Goal: Task Accomplishment & Management: Manage account settings

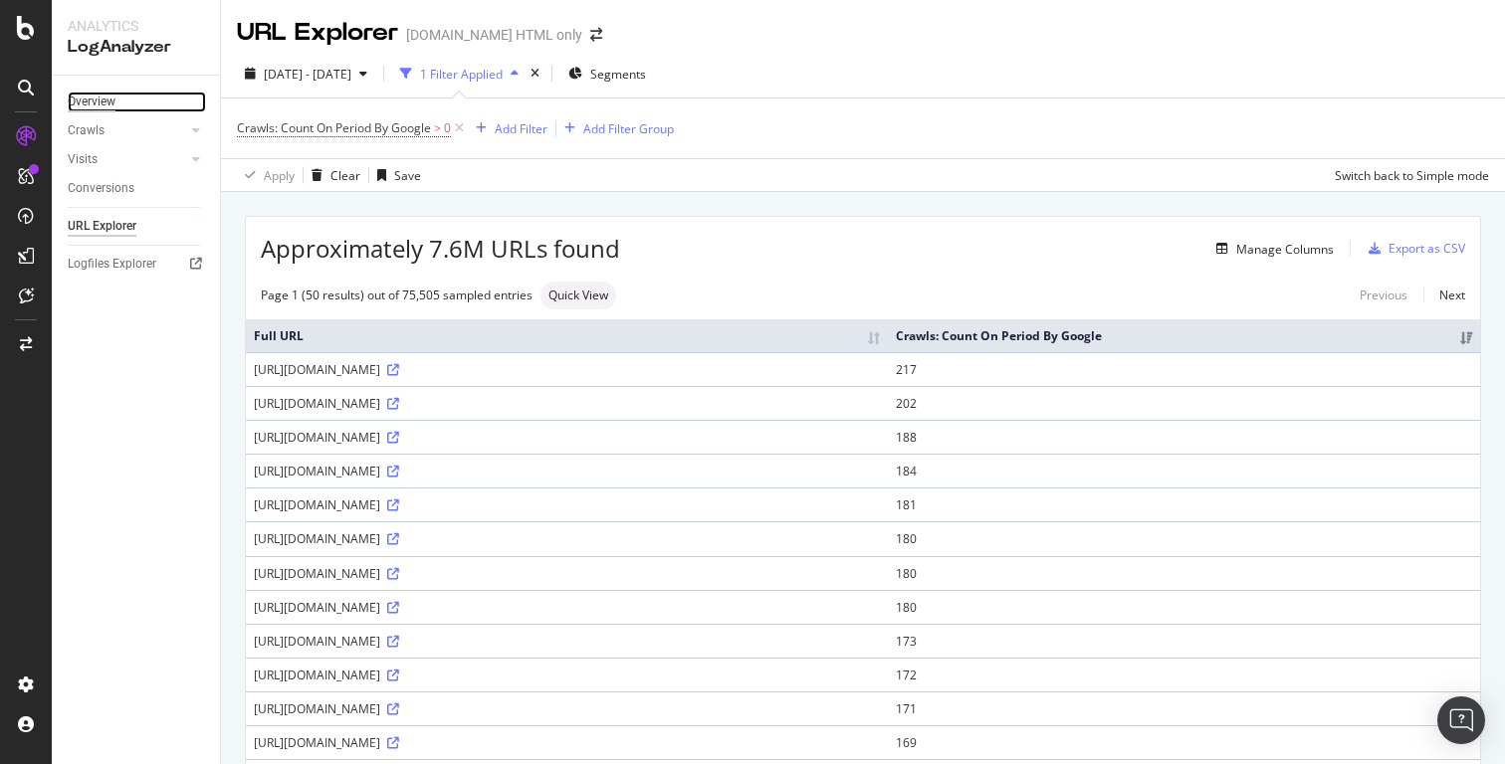
click at [104, 101] on div "Overview" at bounding box center [92, 102] width 48 height 21
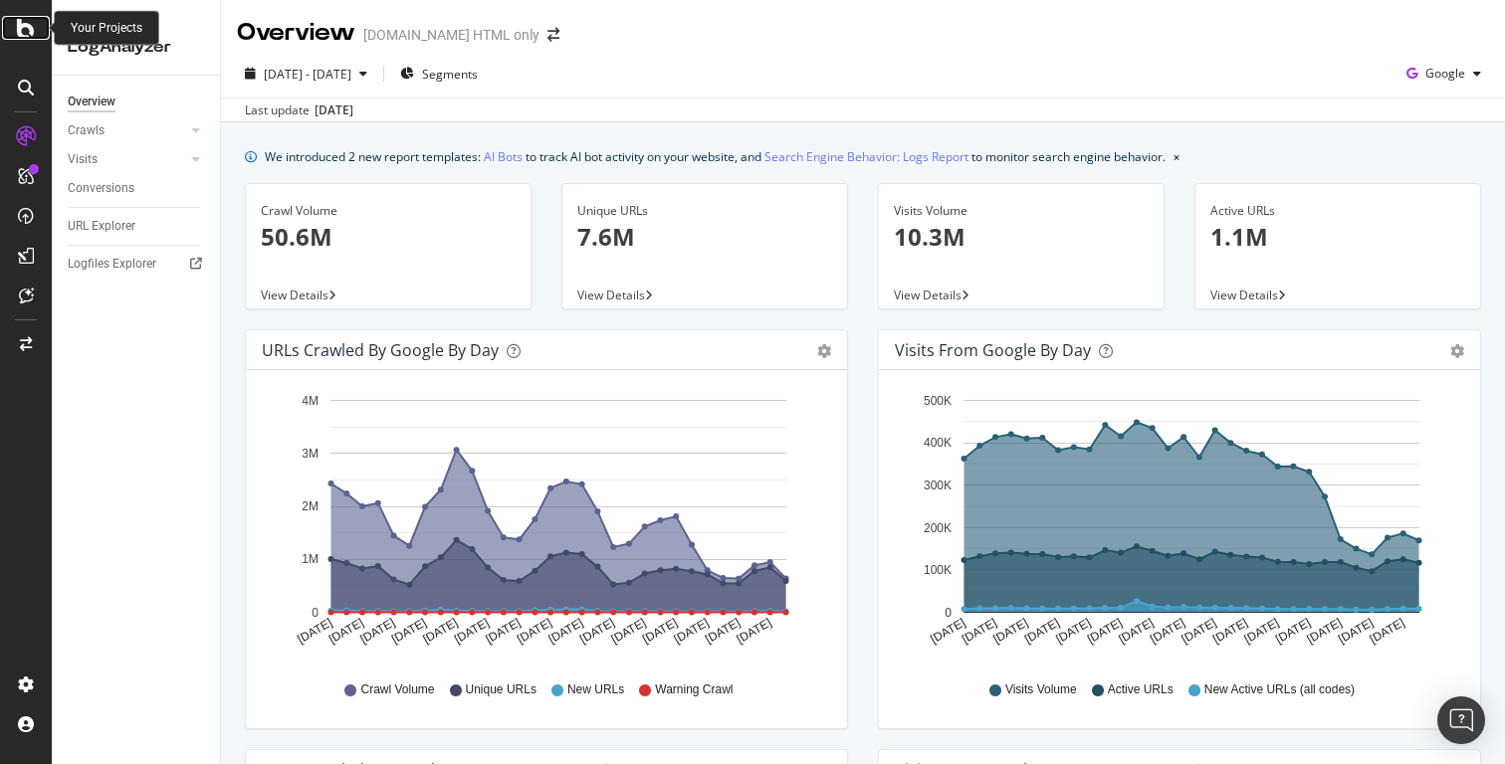
click at [27, 26] on icon at bounding box center [26, 28] width 18 height 24
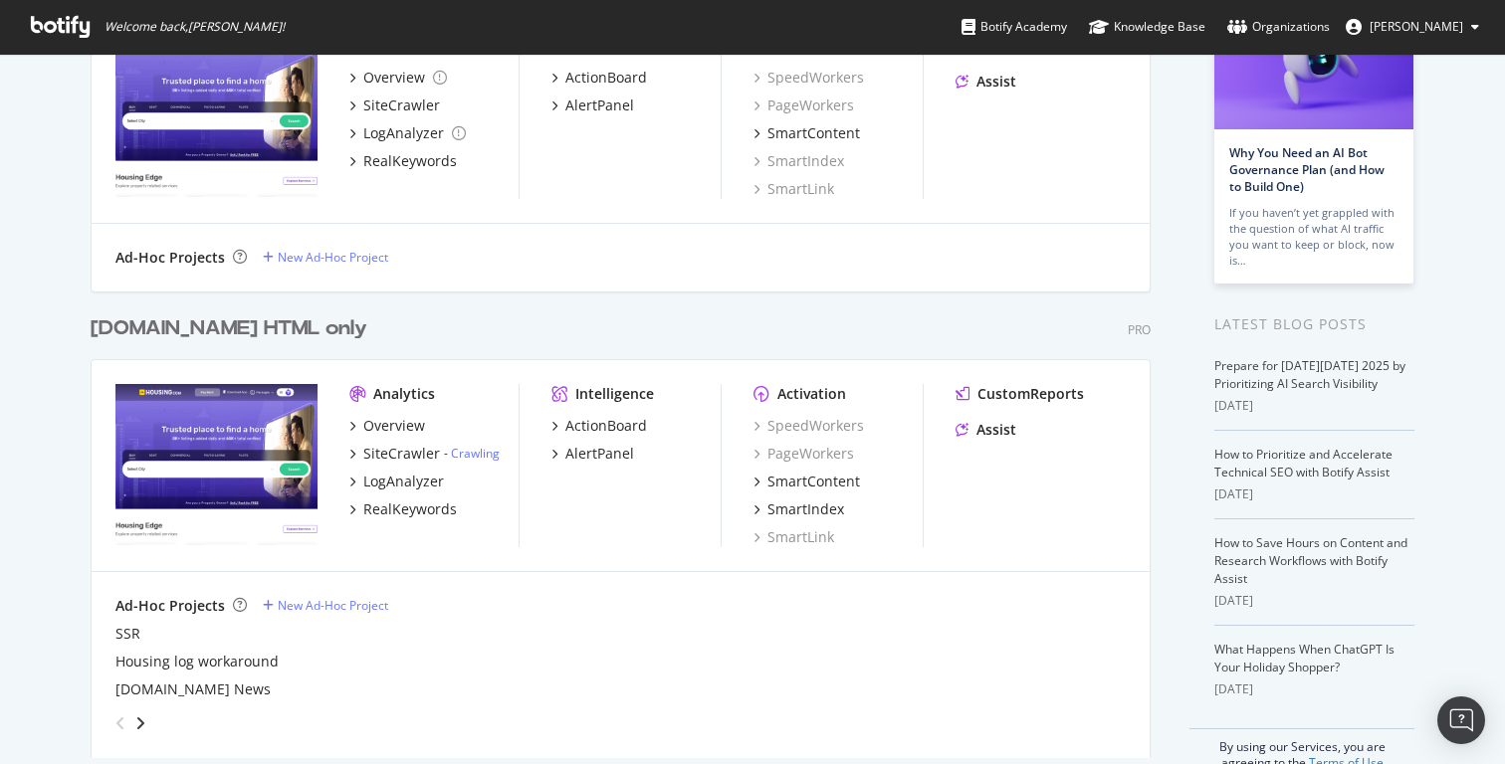
scroll to position [222, 0]
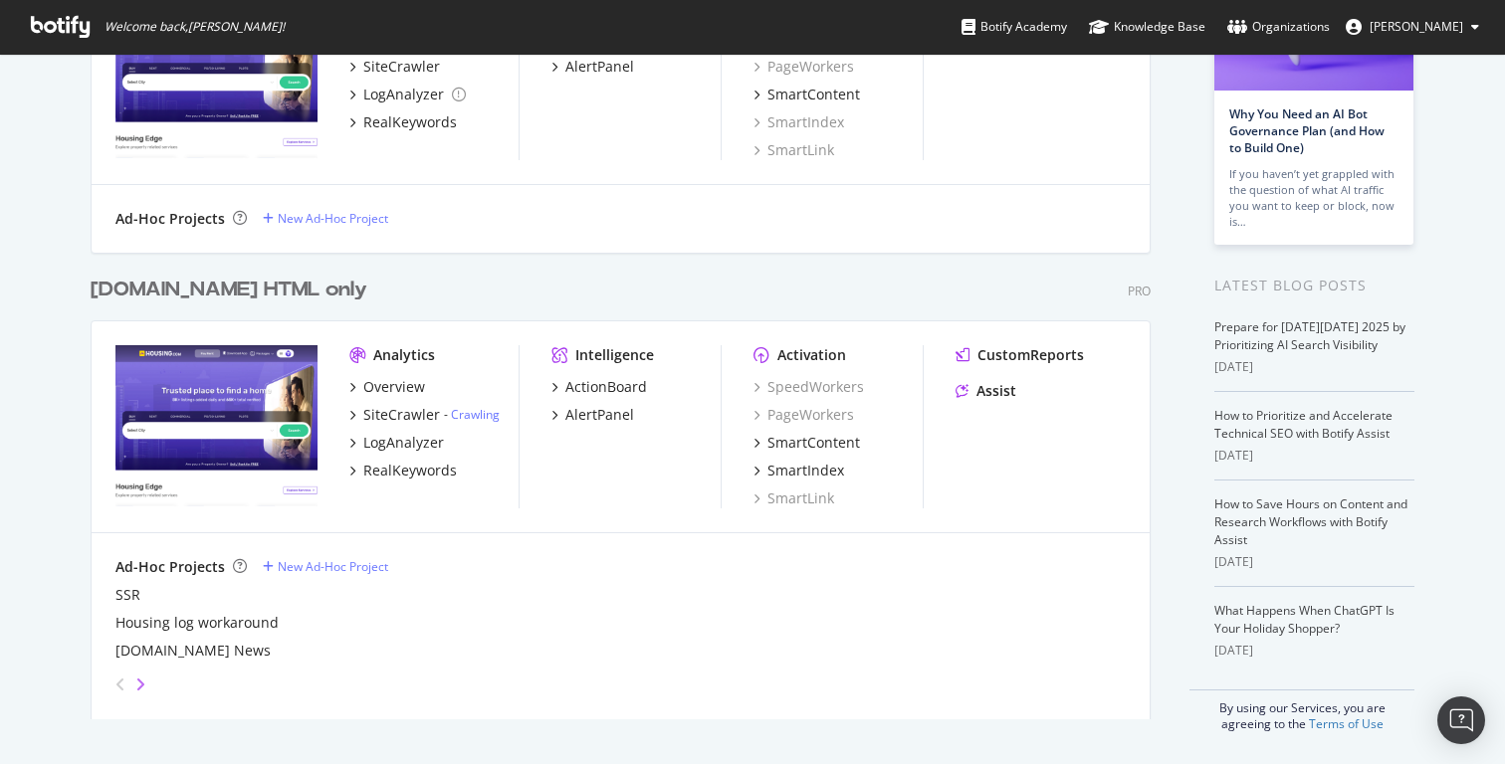
click at [136, 680] on icon "angle-right" at bounding box center [140, 685] width 10 height 16
click at [122, 682] on icon "angle-left" at bounding box center [120, 685] width 10 height 16
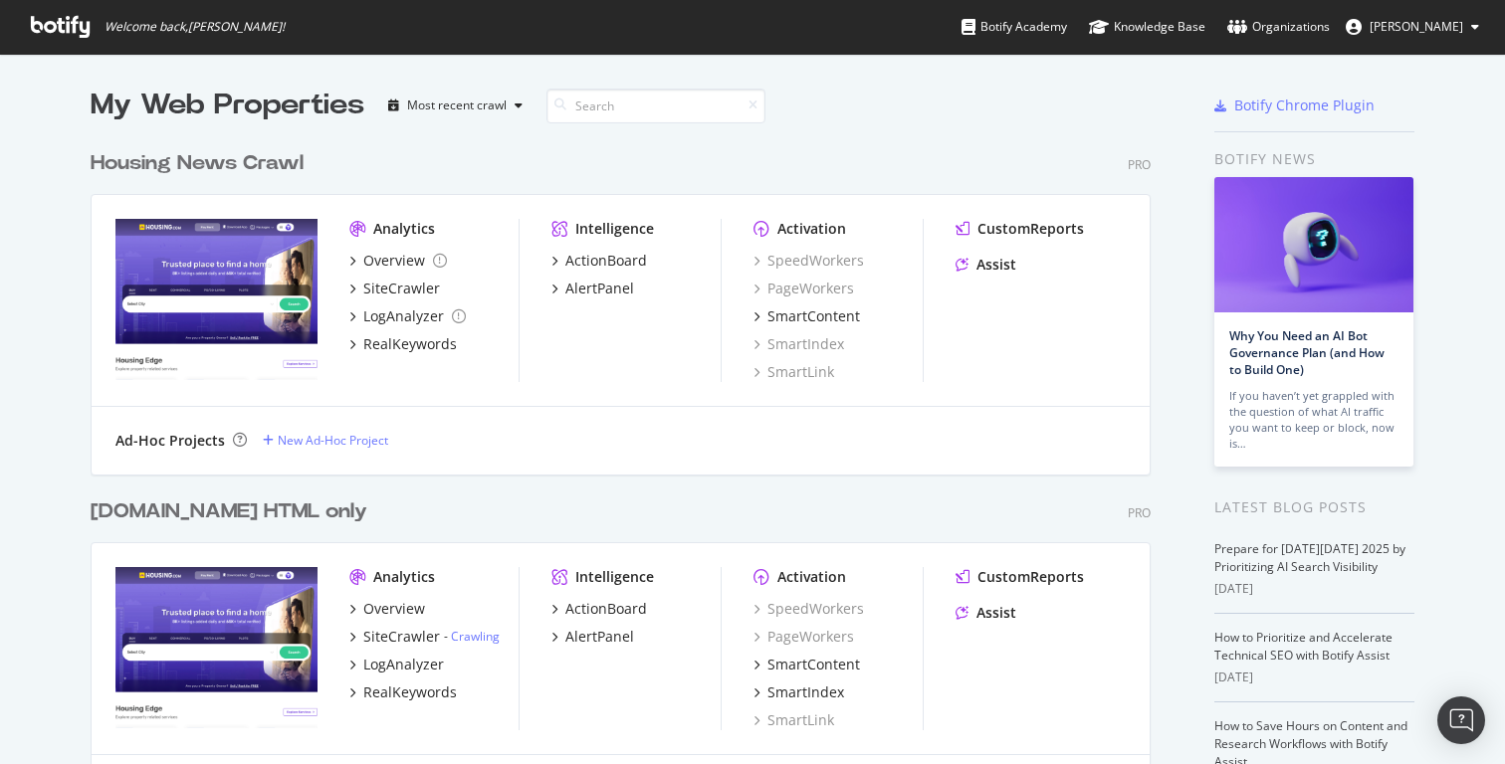
click at [1463, 25] on span "[PERSON_NAME]" at bounding box center [1416, 26] width 94 height 17
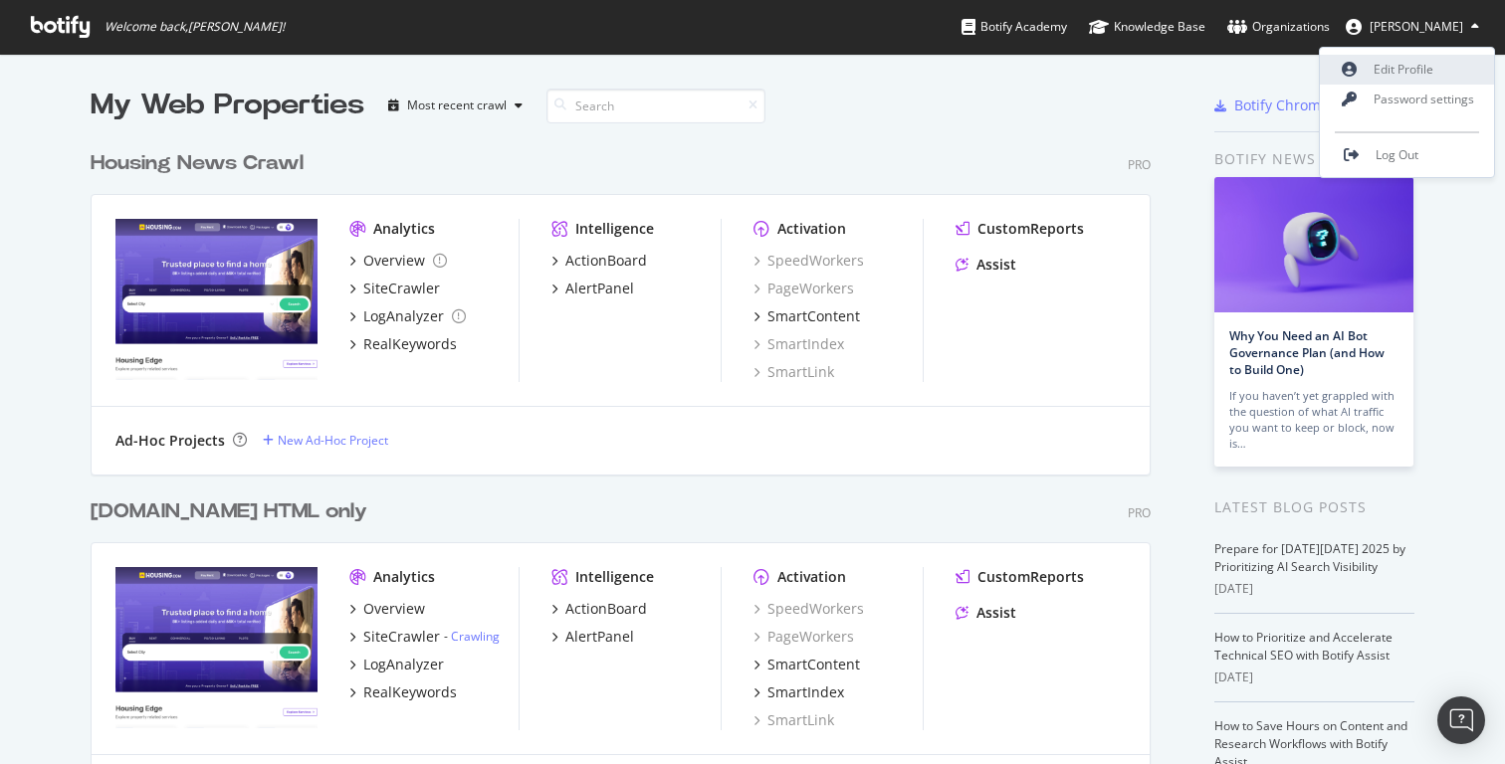
click at [1408, 70] on link "Edit Profile" at bounding box center [1407, 70] width 174 height 30
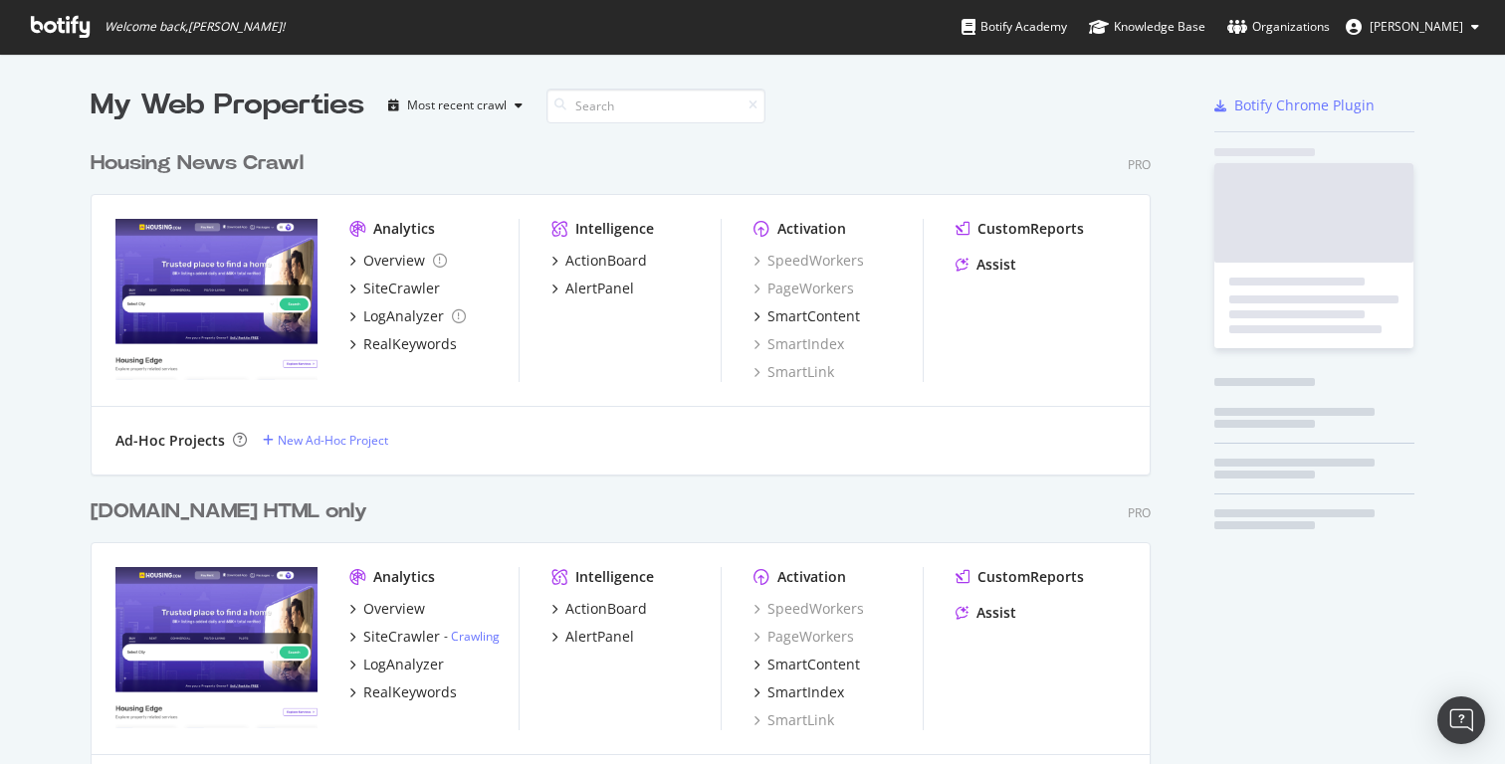
scroll to position [816, 1076]
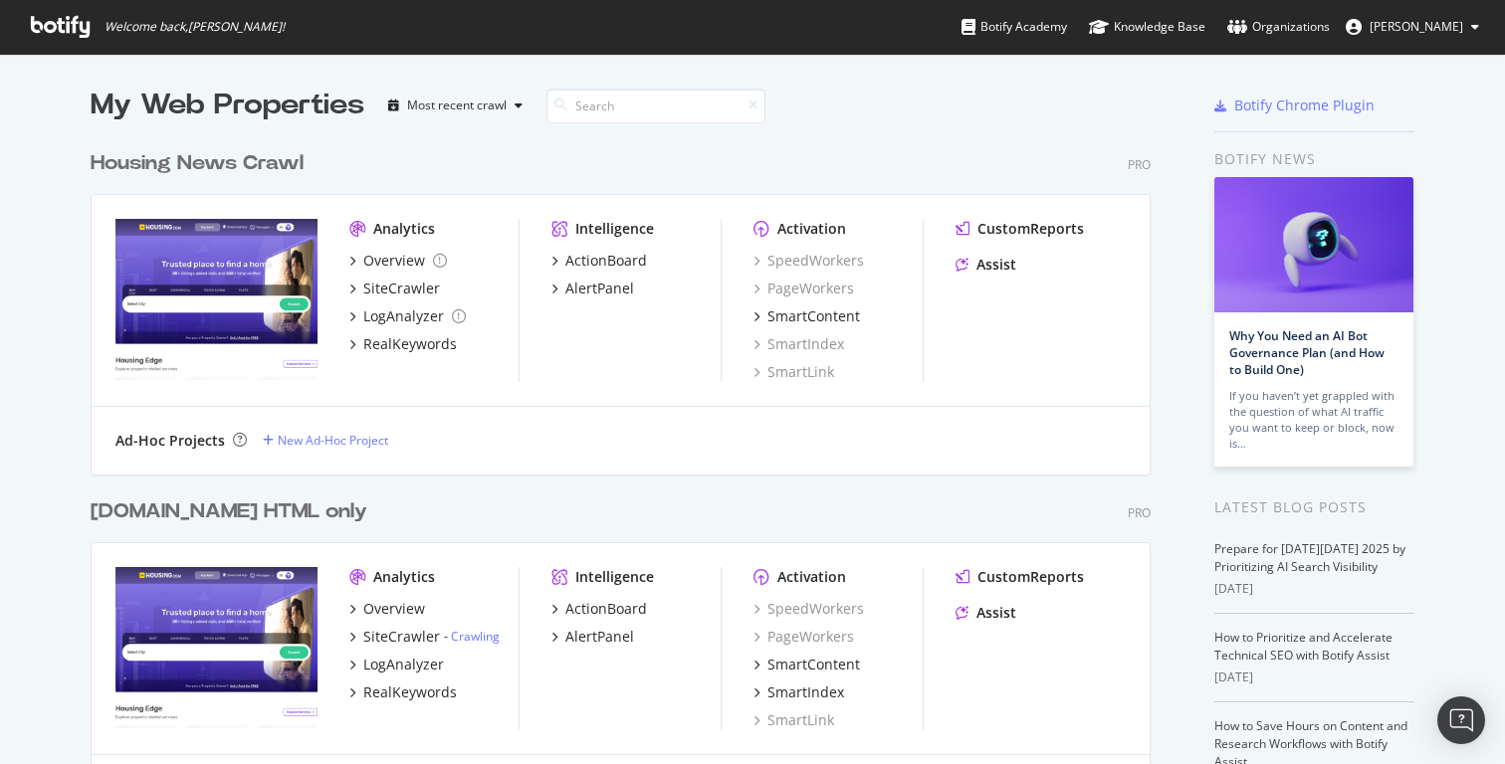
click at [1437, 24] on span "[PERSON_NAME]" at bounding box center [1416, 26] width 94 height 17
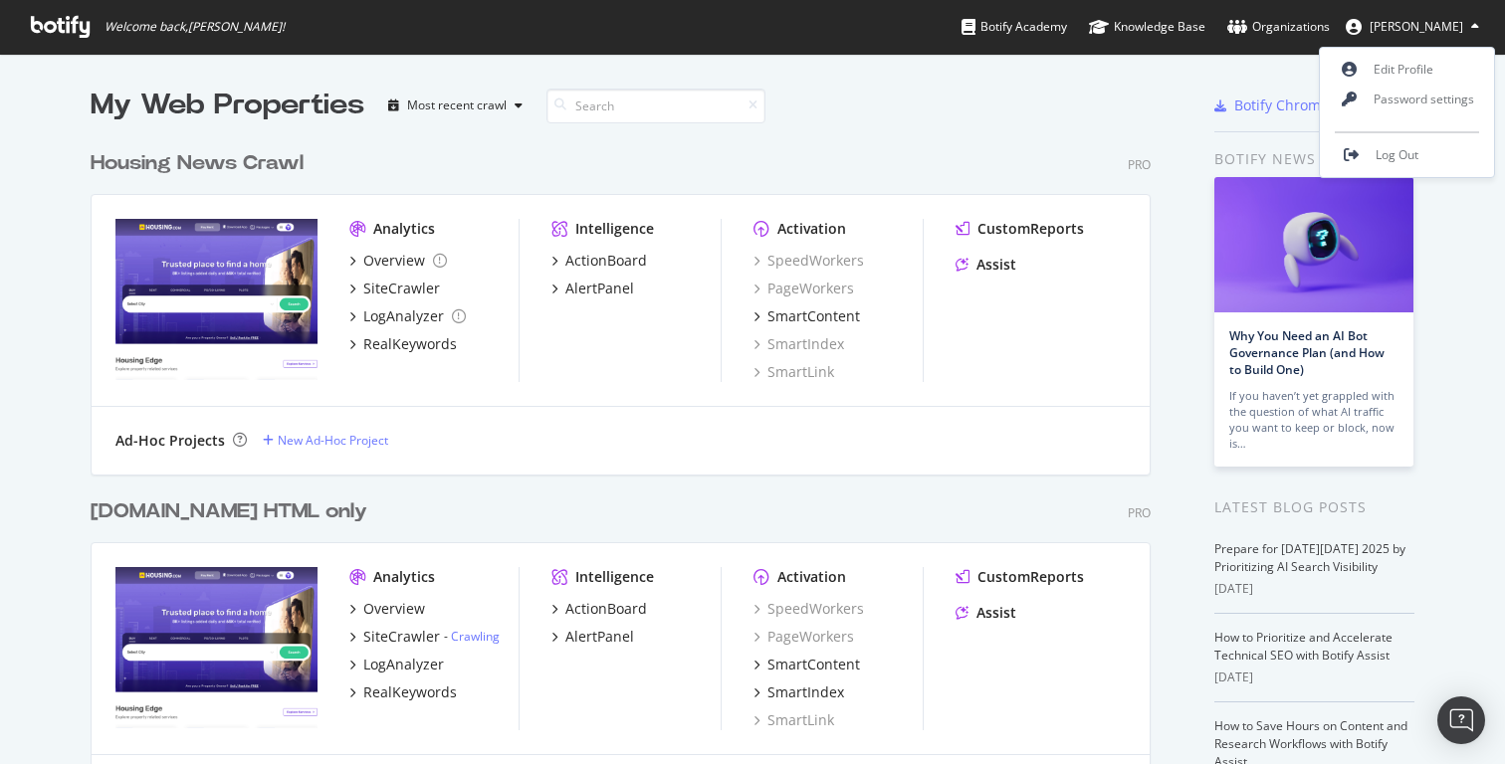
scroll to position [222, 0]
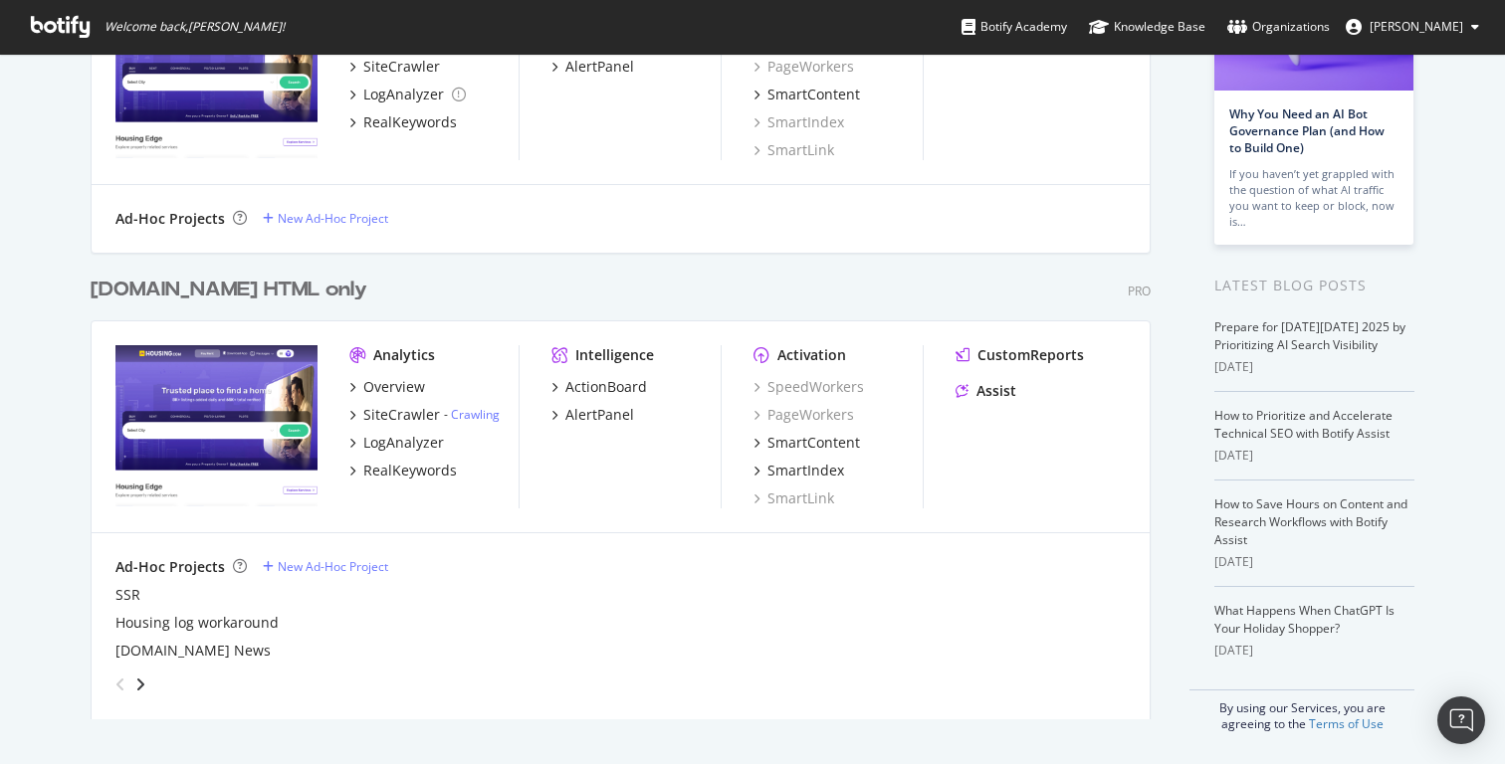
click at [38, 464] on div "My Web Properties Most recent crawl Housing News Crawl Pro Analytics Overview S…" at bounding box center [752, 298] width 1505 height 933
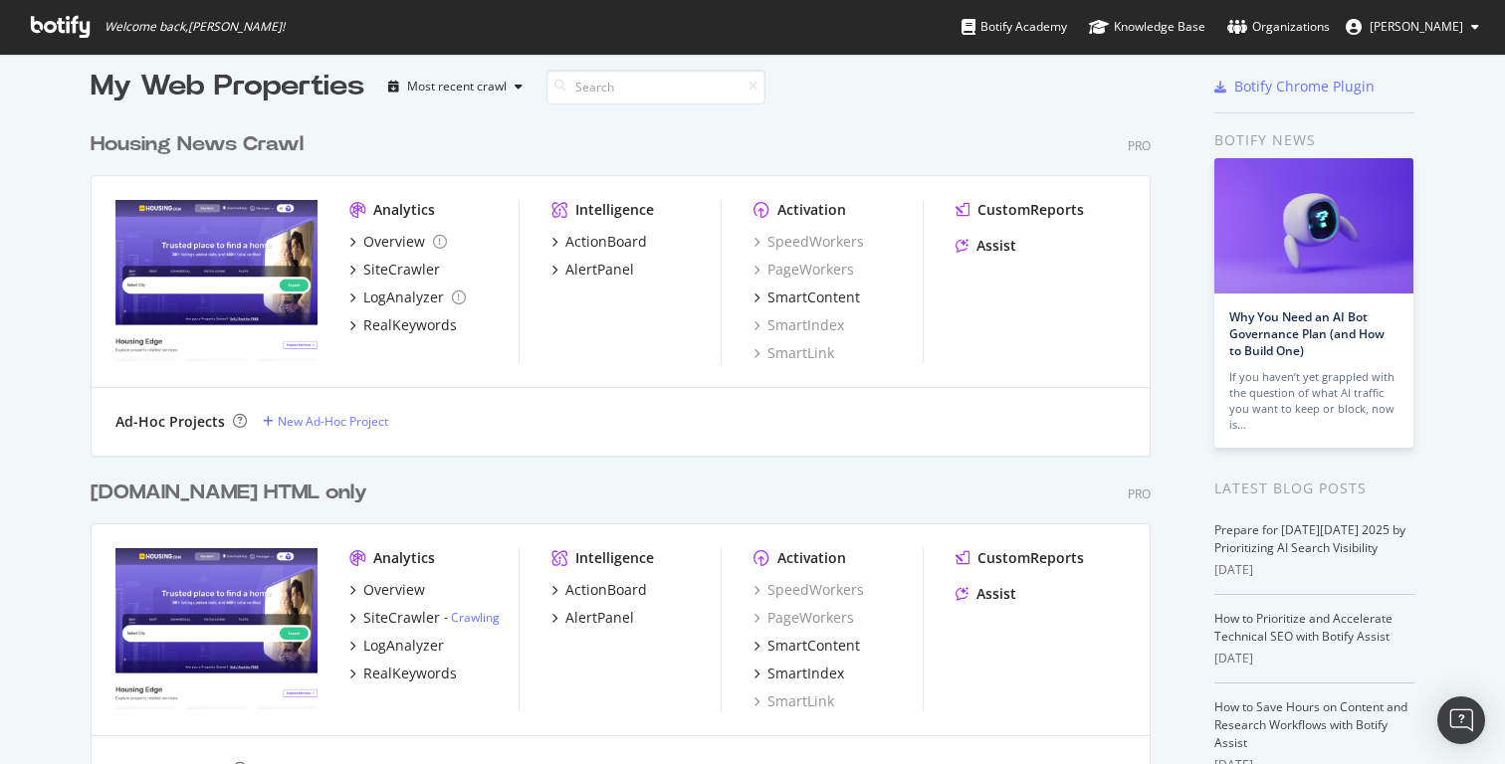
scroll to position [0, 0]
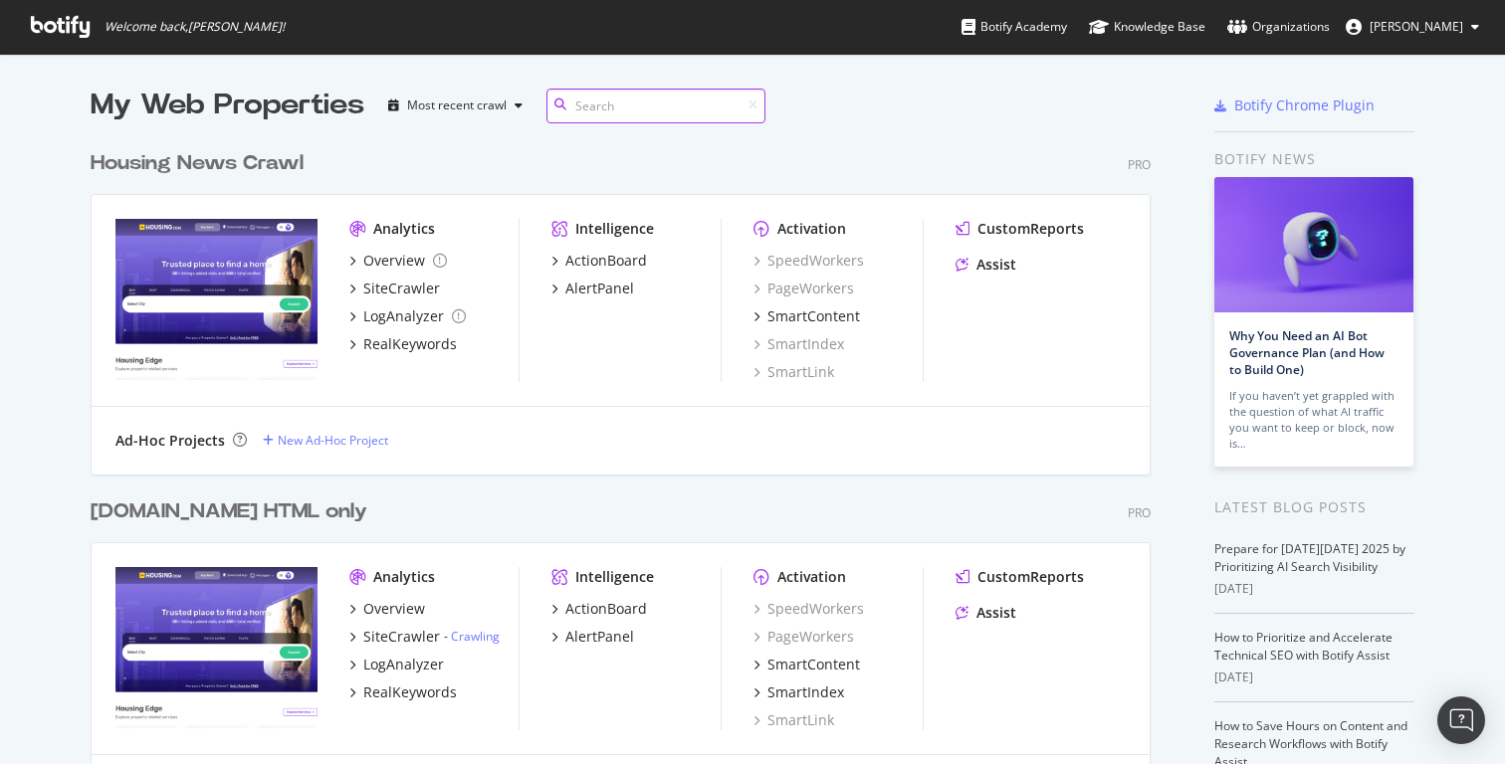
click at [632, 108] on input at bounding box center [655, 106] width 219 height 35
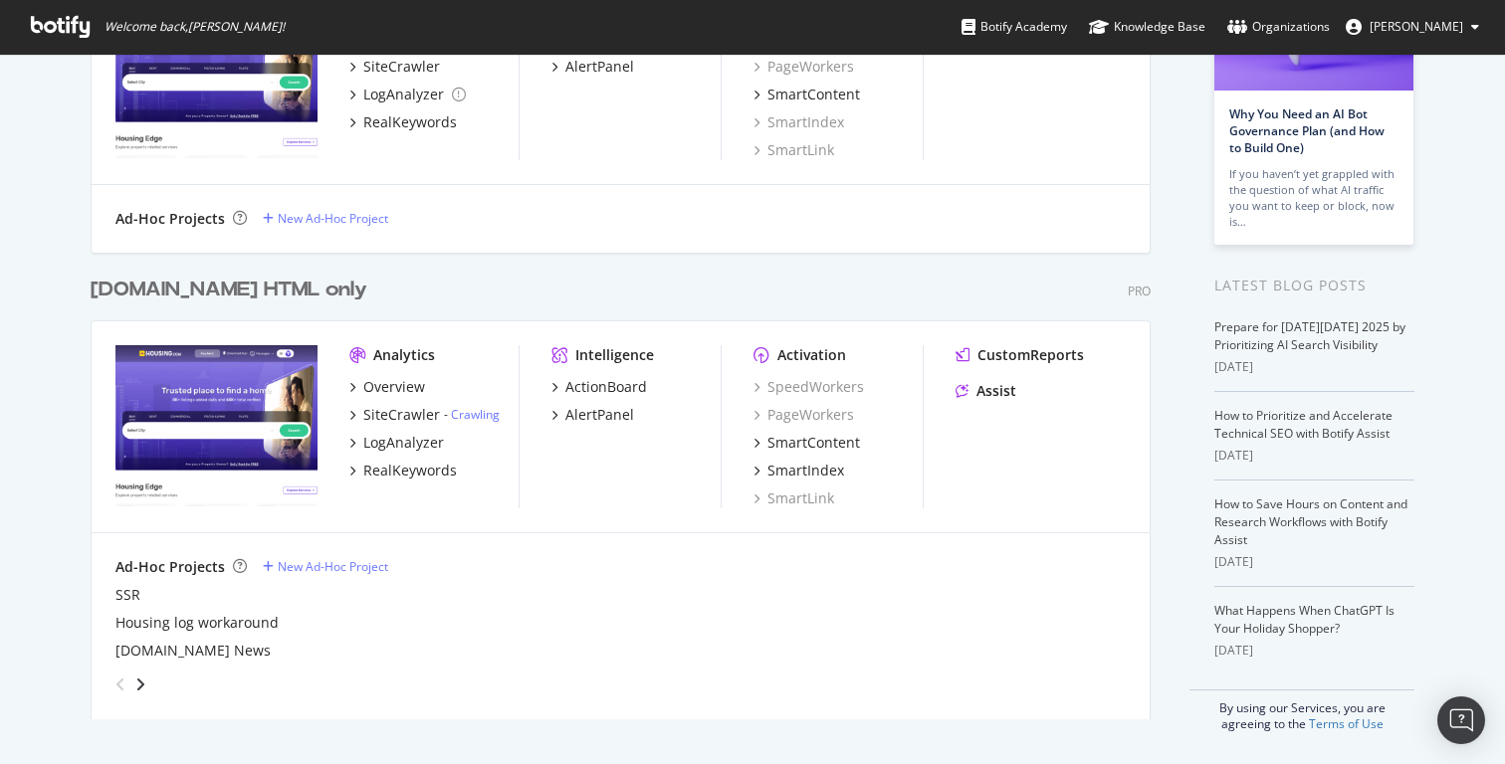
click at [399, 354] on div "Analytics" at bounding box center [404, 355] width 62 height 20
click at [384, 386] on div "Overview" at bounding box center [394, 387] width 62 height 20
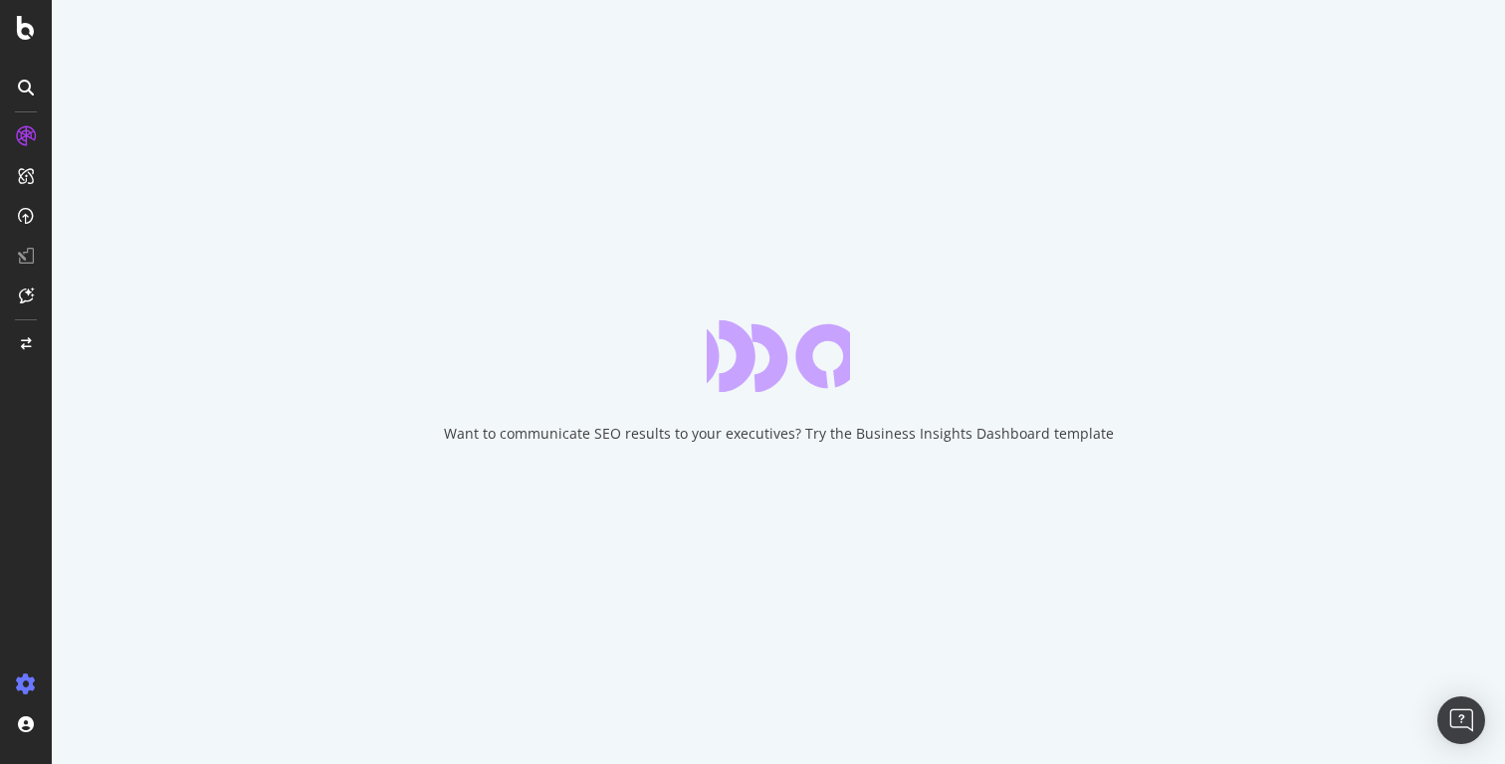
click at [13, 693] on div at bounding box center [26, 685] width 48 height 32
click at [13, 692] on div at bounding box center [26, 685] width 48 height 32
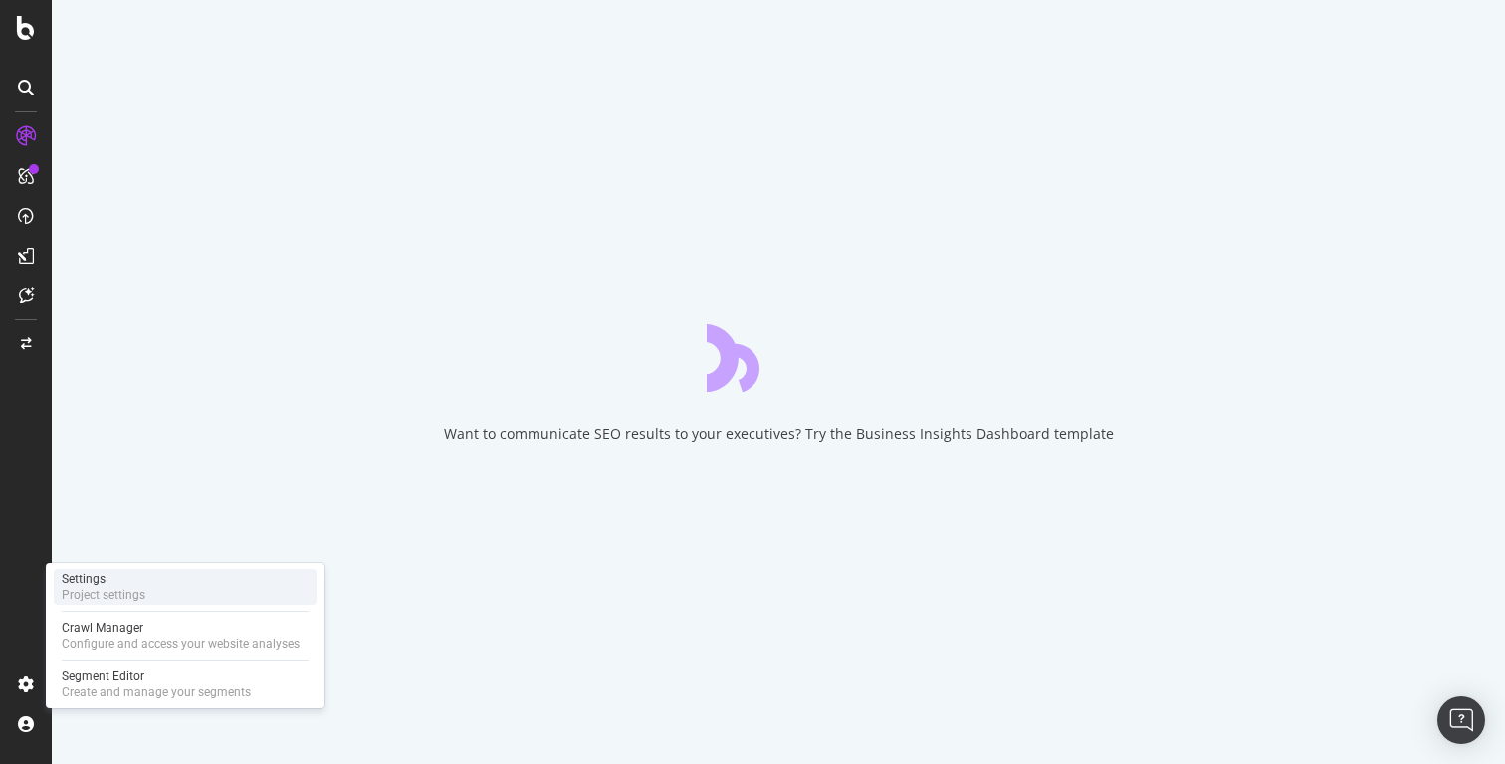
click at [118, 590] on div "Project settings" at bounding box center [104, 595] width 84 height 16
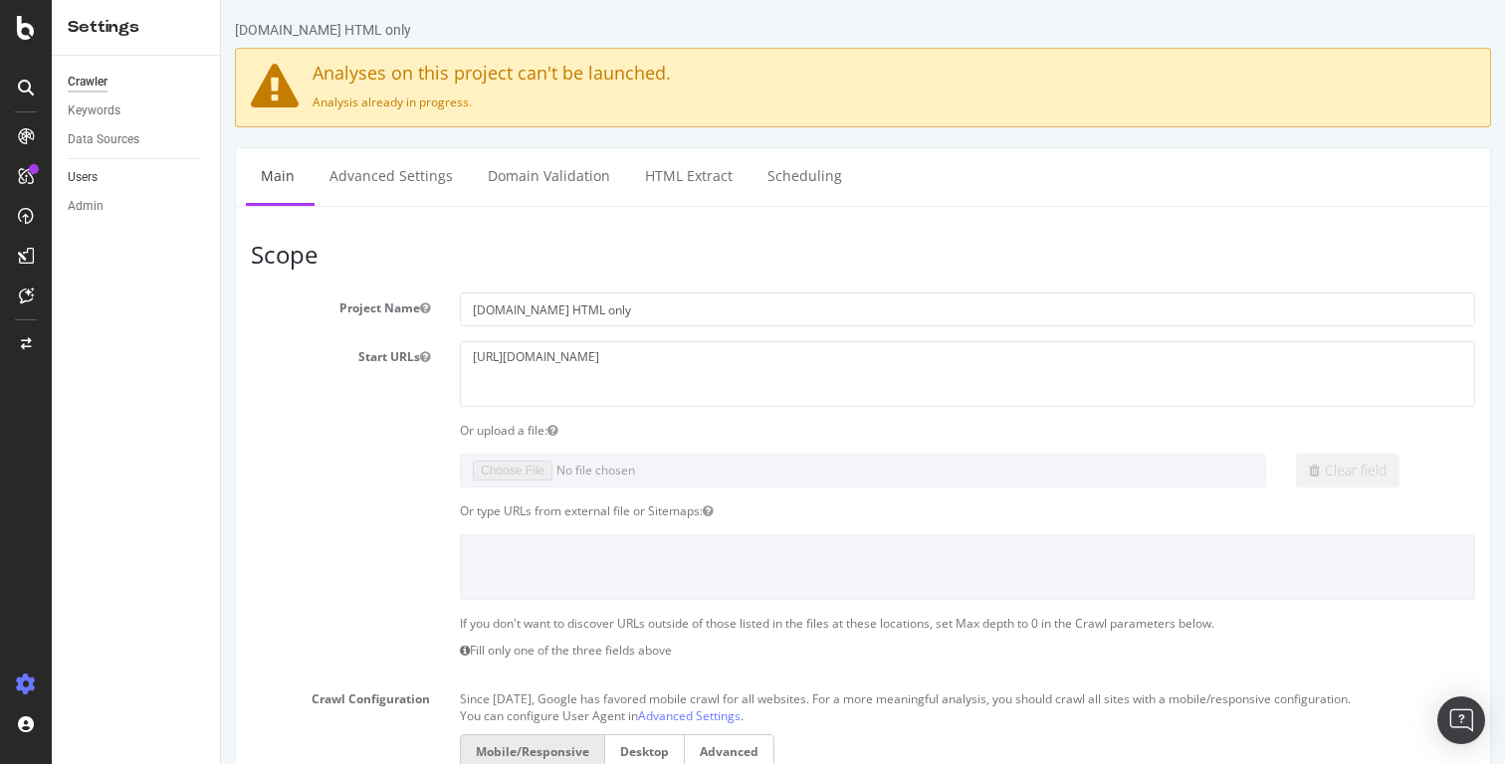
click at [103, 177] on link "Users" at bounding box center [137, 177] width 138 height 21
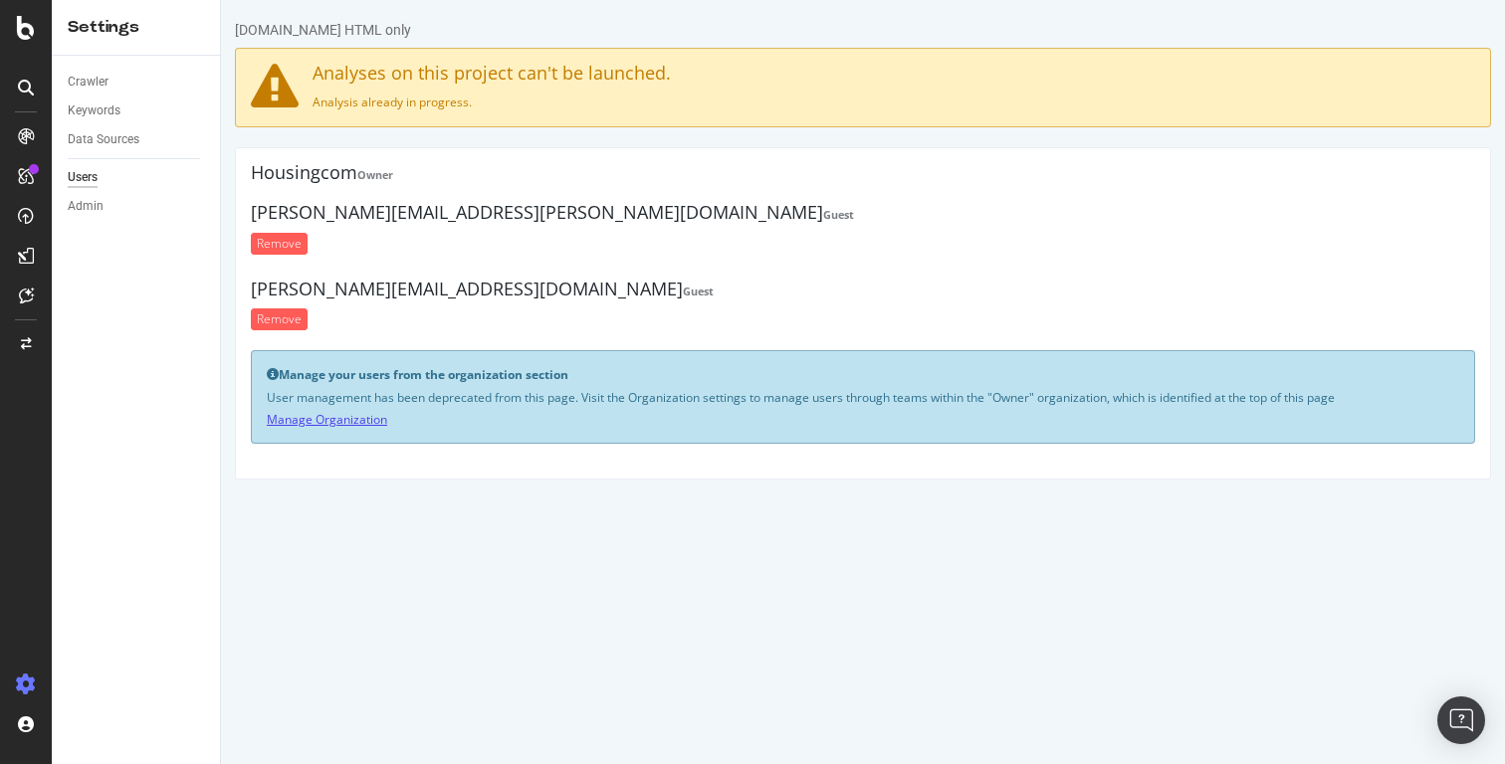
click at [354, 419] on link "Manage Organization" at bounding box center [327, 419] width 120 height 17
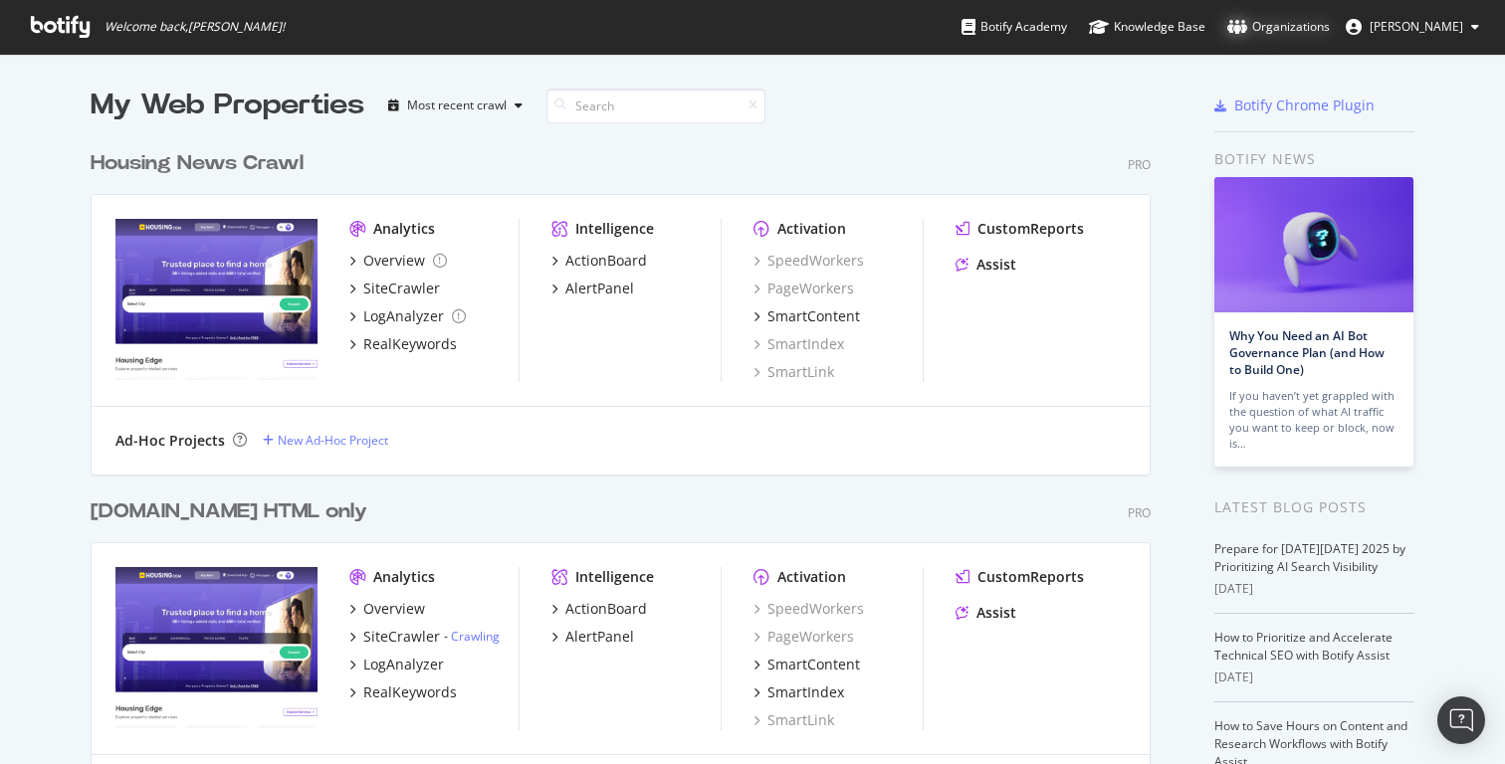
click at [1285, 23] on div "Organizations" at bounding box center [1278, 27] width 103 height 20
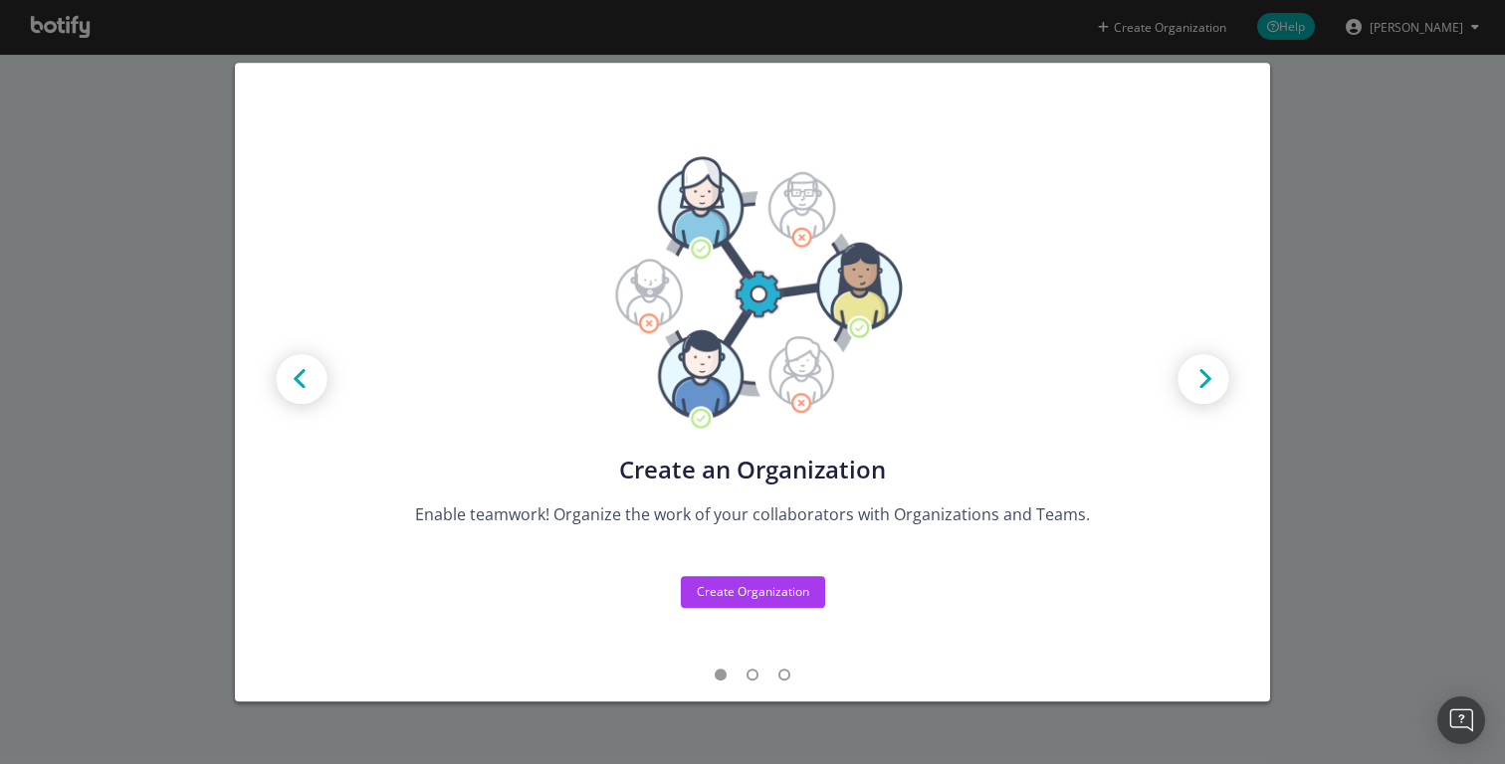
click at [1434, 183] on div "Create new Projects for your Teams Create the exact model that matches your Org…" at bounding box center [752, 382] width 1505 height 764
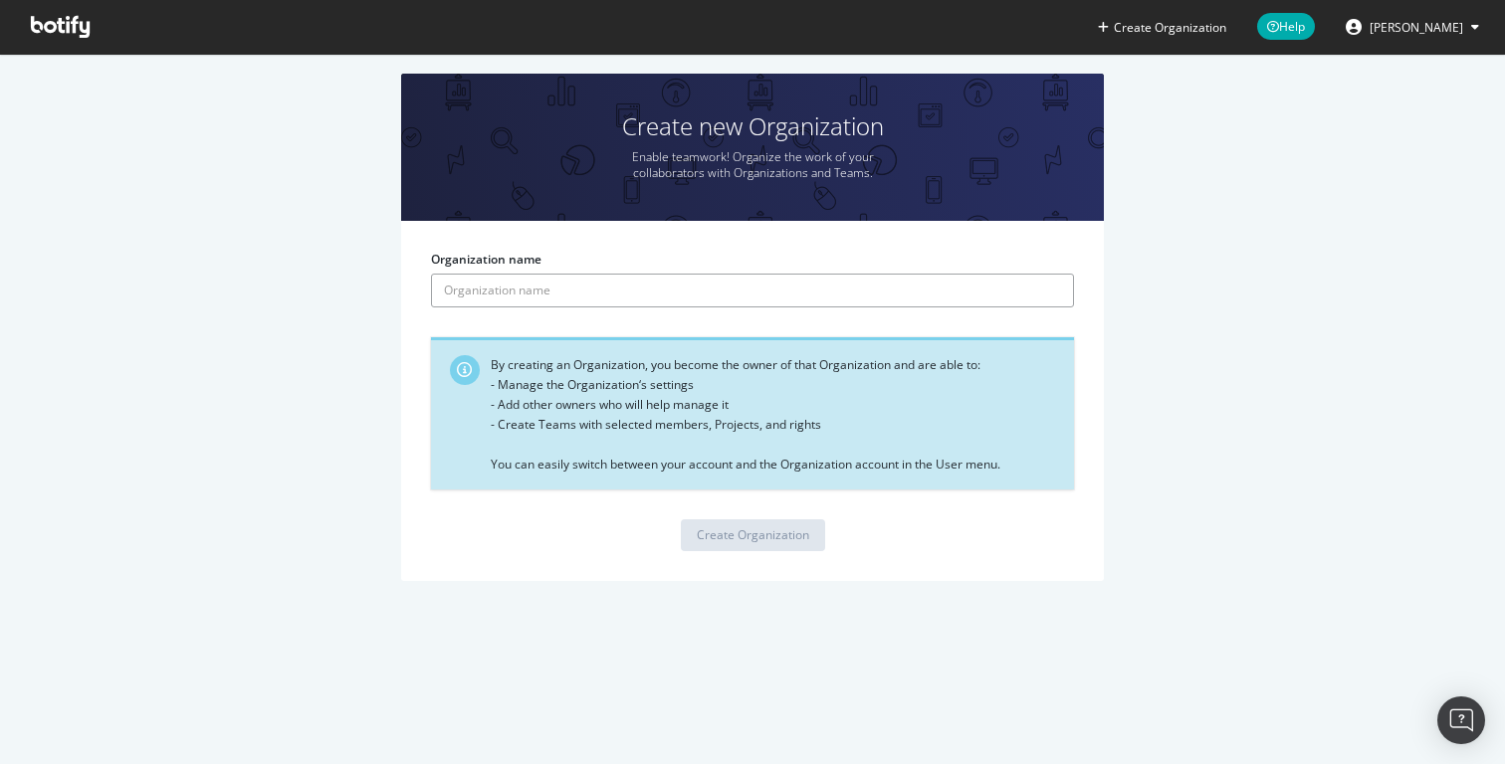
click at [726, 290] on input "Organization name" at bounding box center [752, 291] width 643 height 34
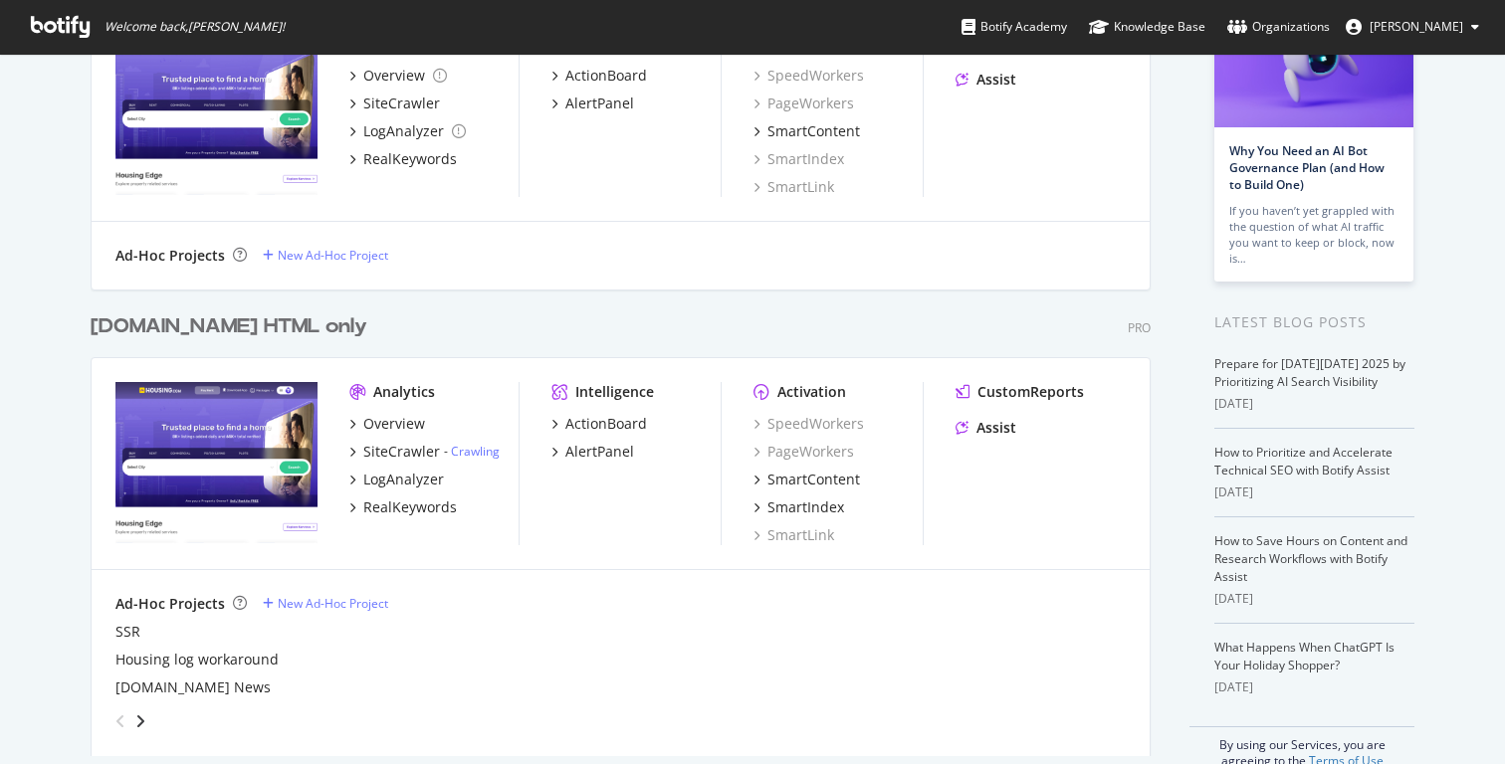
scroll to position [187, 0]
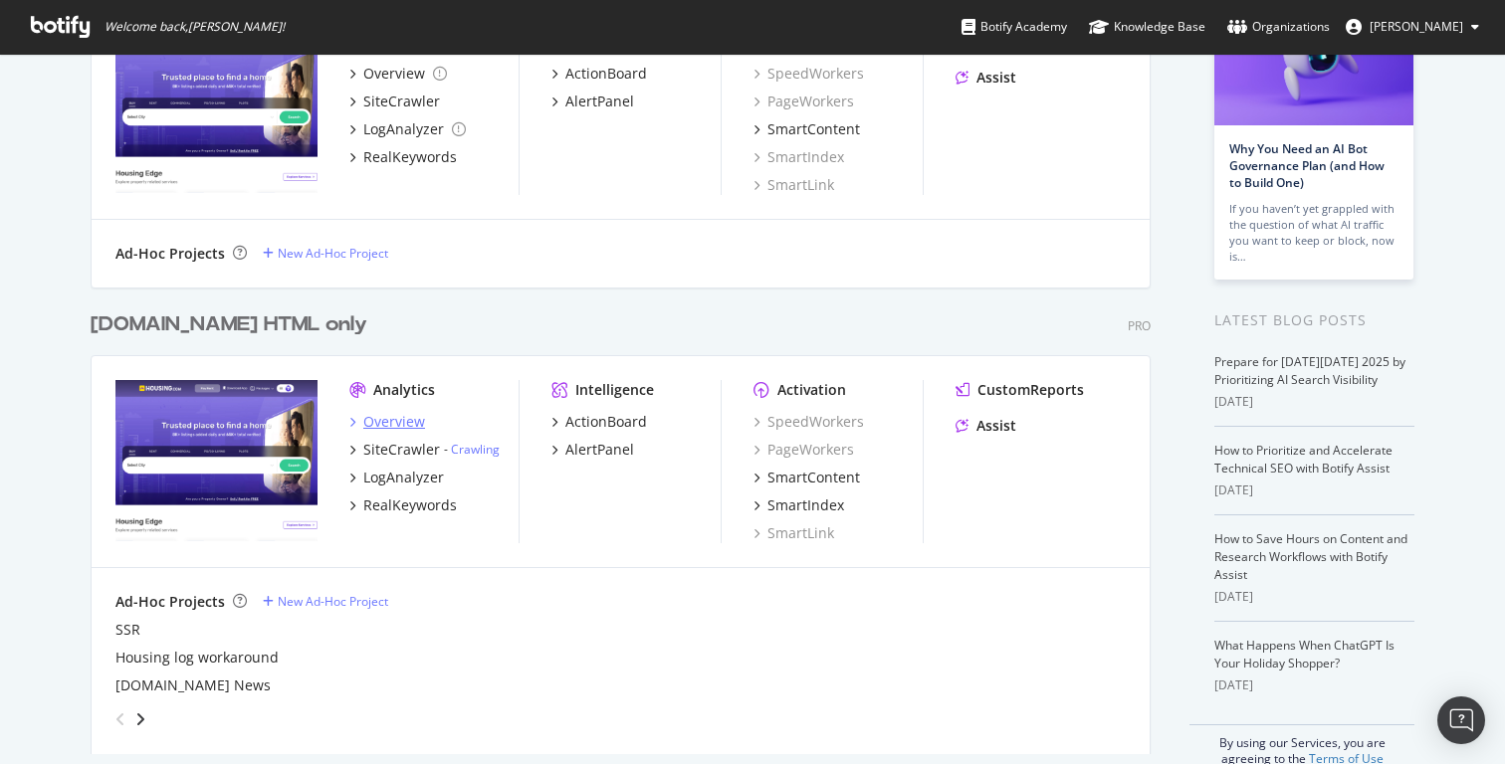
click at [401, 421] on div "Overview" at bounding box center [394, 422] width 62 height 20
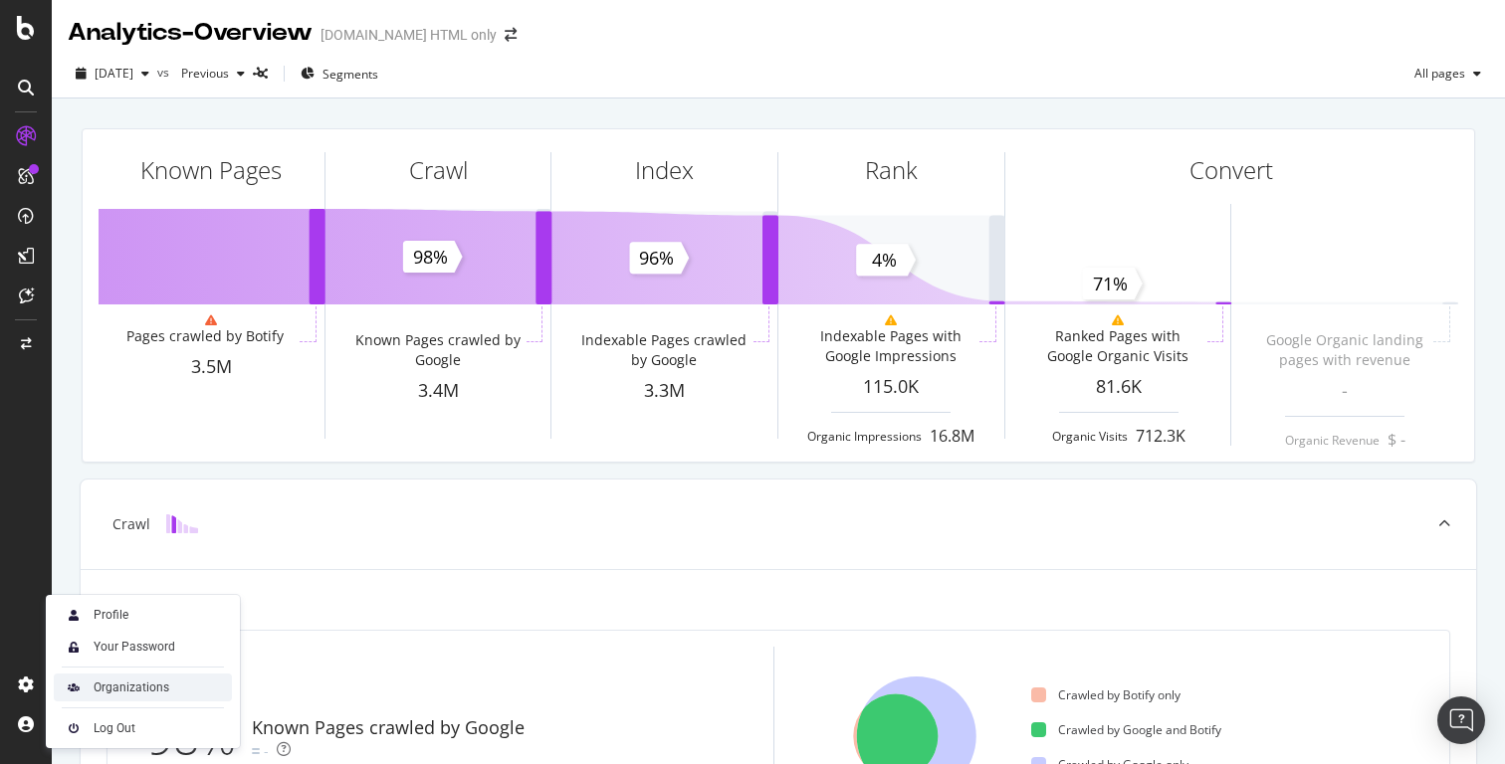
click at [133, 678] on div "Organizations" at bounding box center [143, 688] width 178 height 28
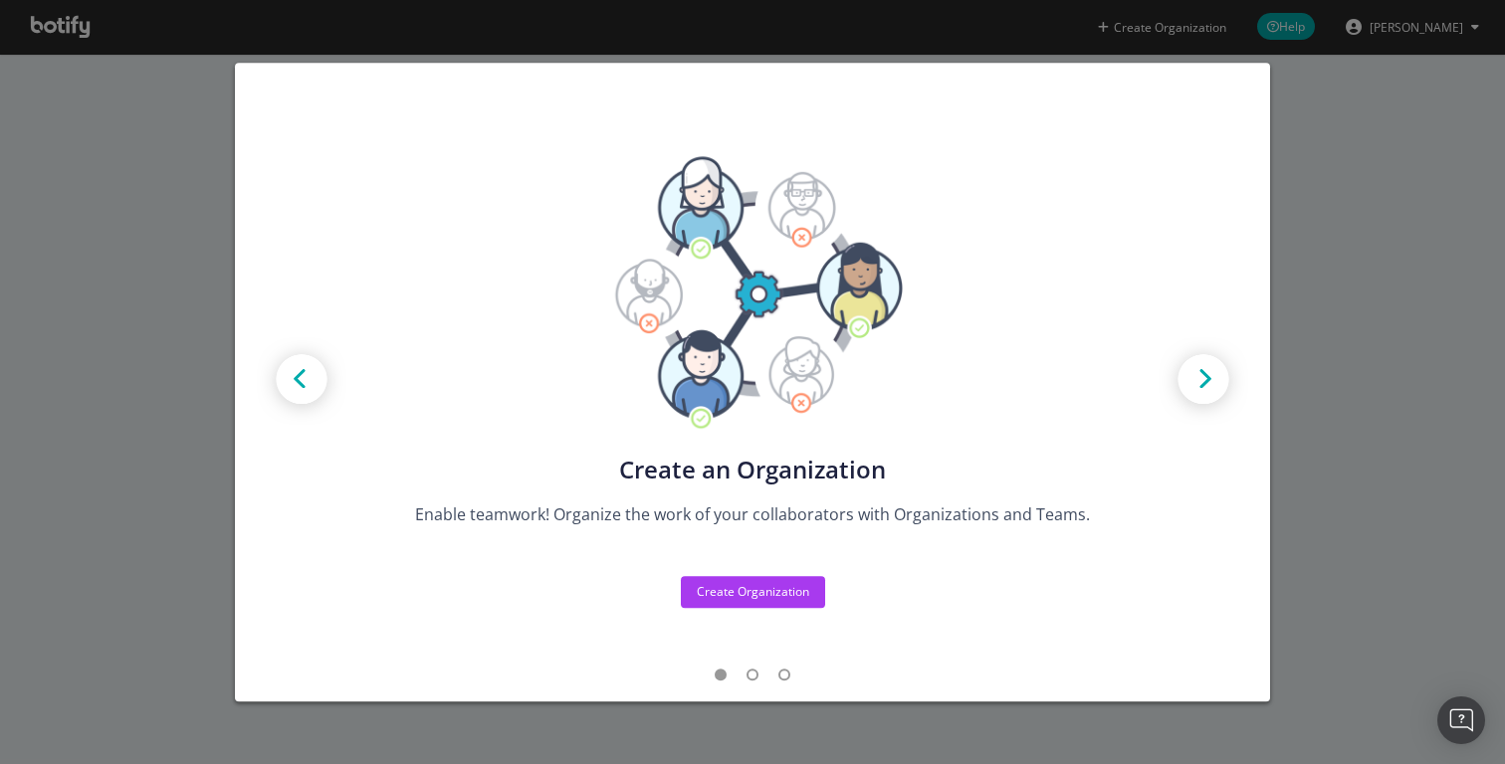
click at [128, 164] on div "Create new Projects for your Teams Create the exact model that matches your Org…" at bounding box center [752, 382] width 1505 height 764
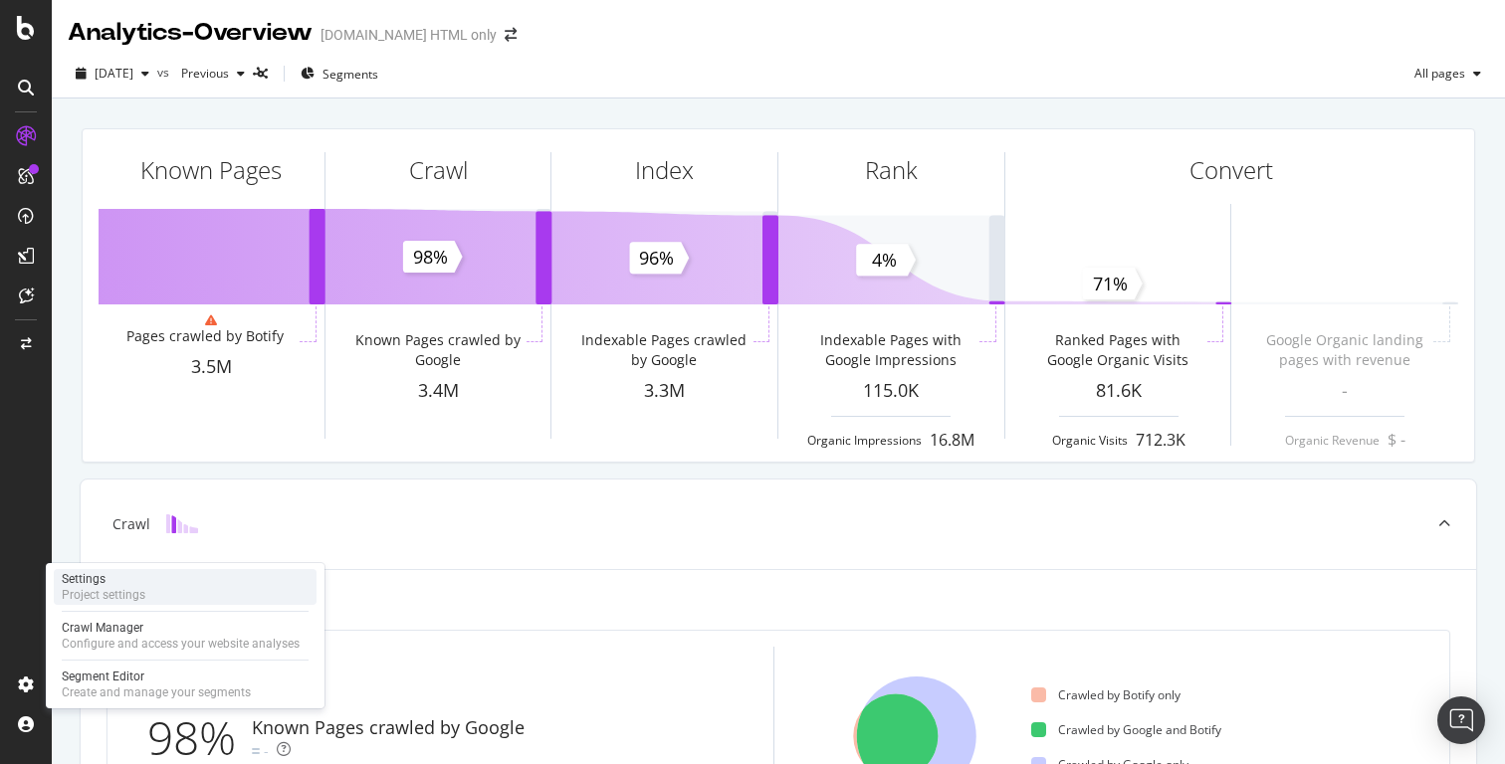
click at [104, 591] on div "Project settings" at bounding box center [104, 595] width 84 height 16
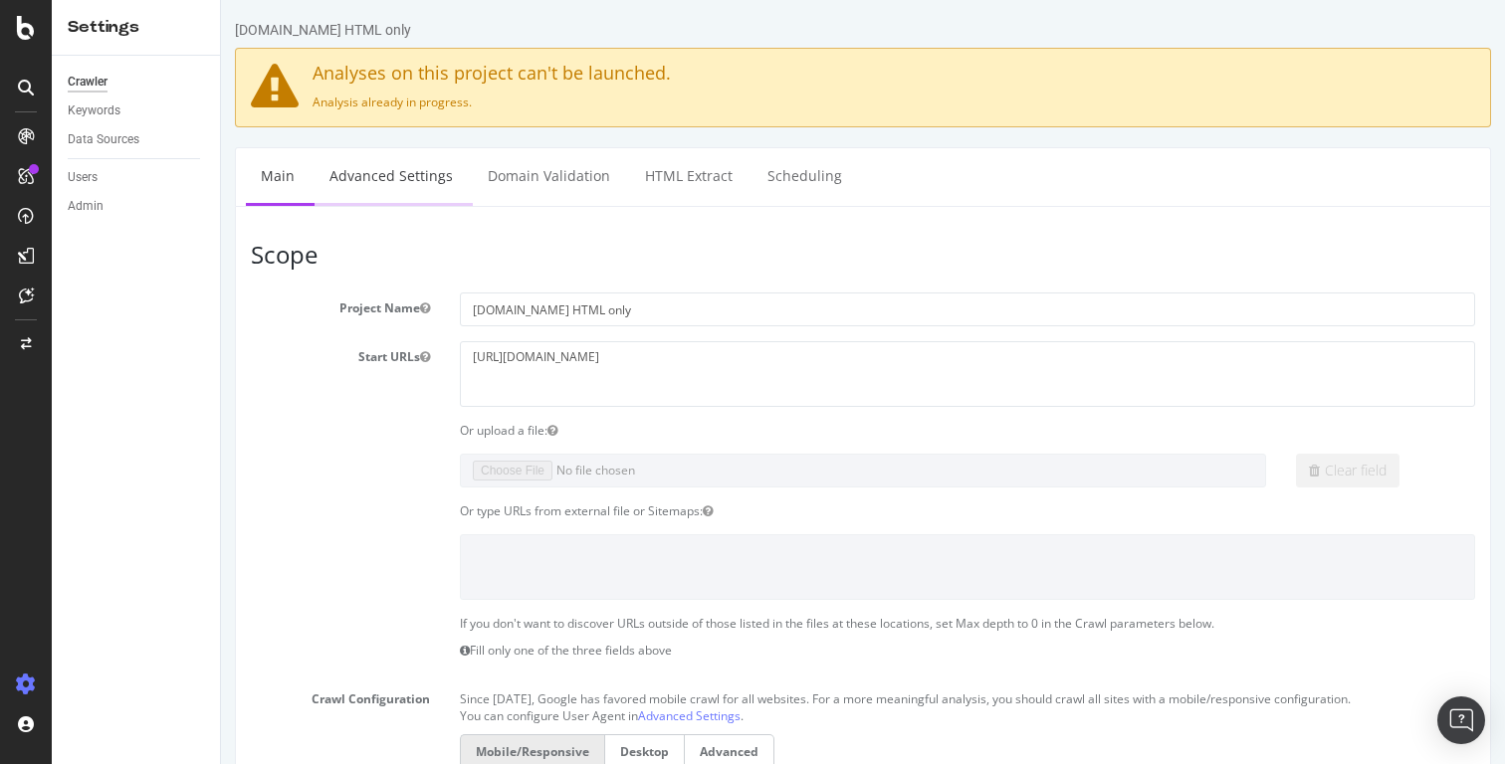
click at [396, 176] on link "Advanced Settings" at bounding box center [390, 175] width 153 height 55
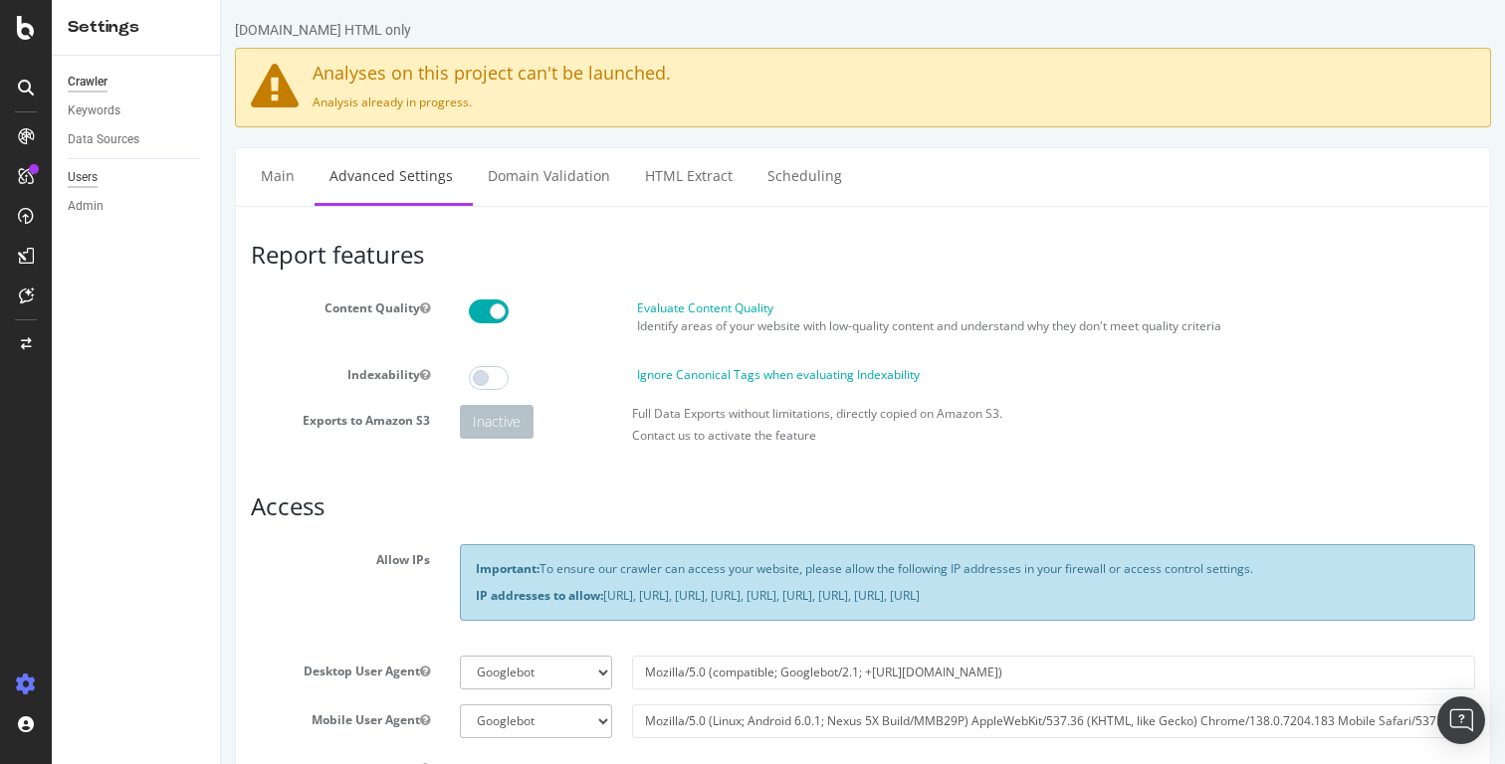
click at [82, 176] on div "Users" at bounding box center [83, 177] width 30 height 21
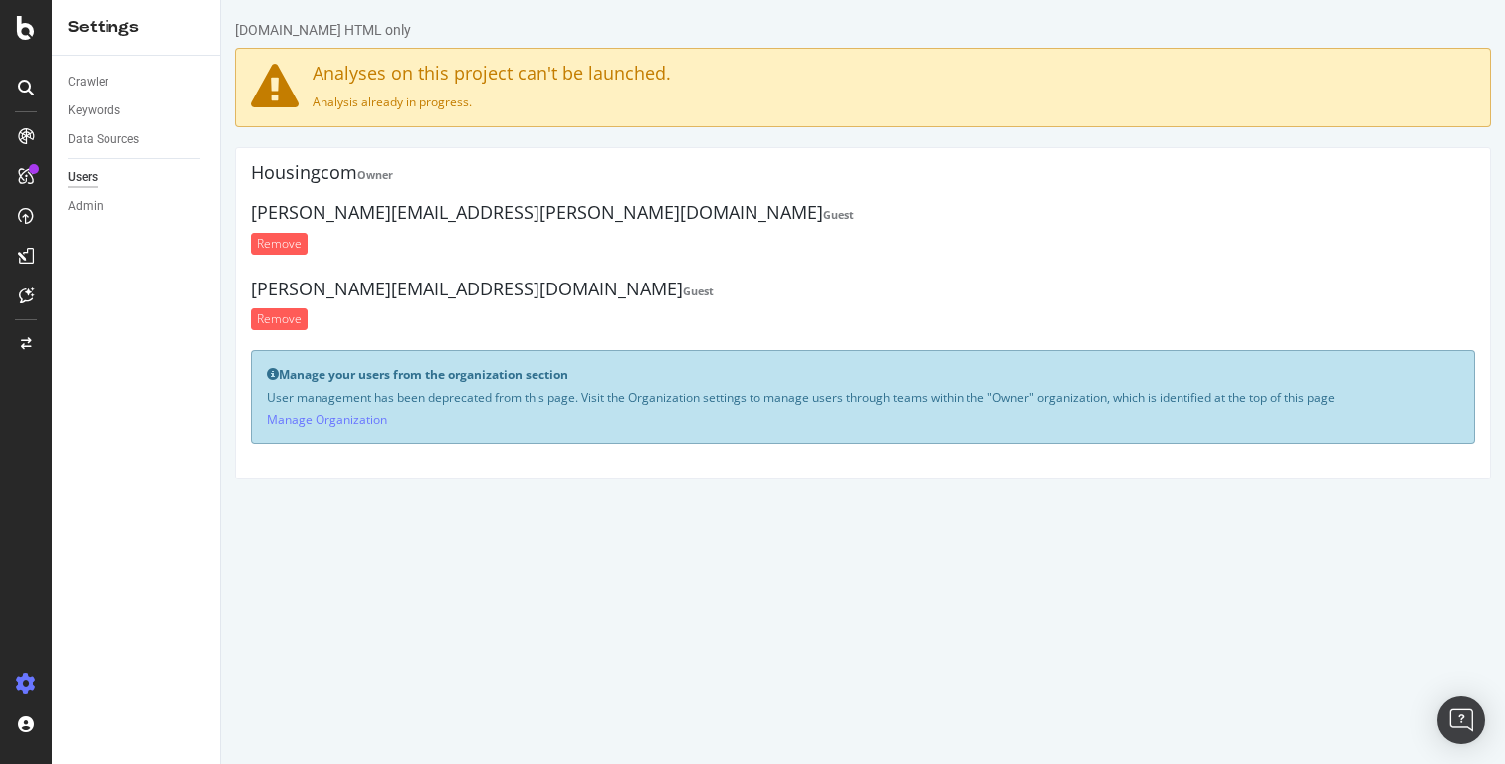
drag, startPoint x: 335, startPoint y: 107, endPoint x: 463, endPoint y: 106, distance: 127.4
click at [463, 106] on p "Analysis already in progress." at bounding box center [863, 102] width 1224 height 17
click at [508, 151] on div "Housingcom Owner parth.chadha@housing.com Guest Remove kamal.singh@housing.com …" at bounding box center [863, 313] width 1256 height 332
drag, startPoint x: 324, startPoint y: 378, endPoint x: 600, endPoint y: 377, distance: 275.7
click at [600, 378] on p "Manage your users from the organization section" at bounding box center [863, 374] width 1192 height 17
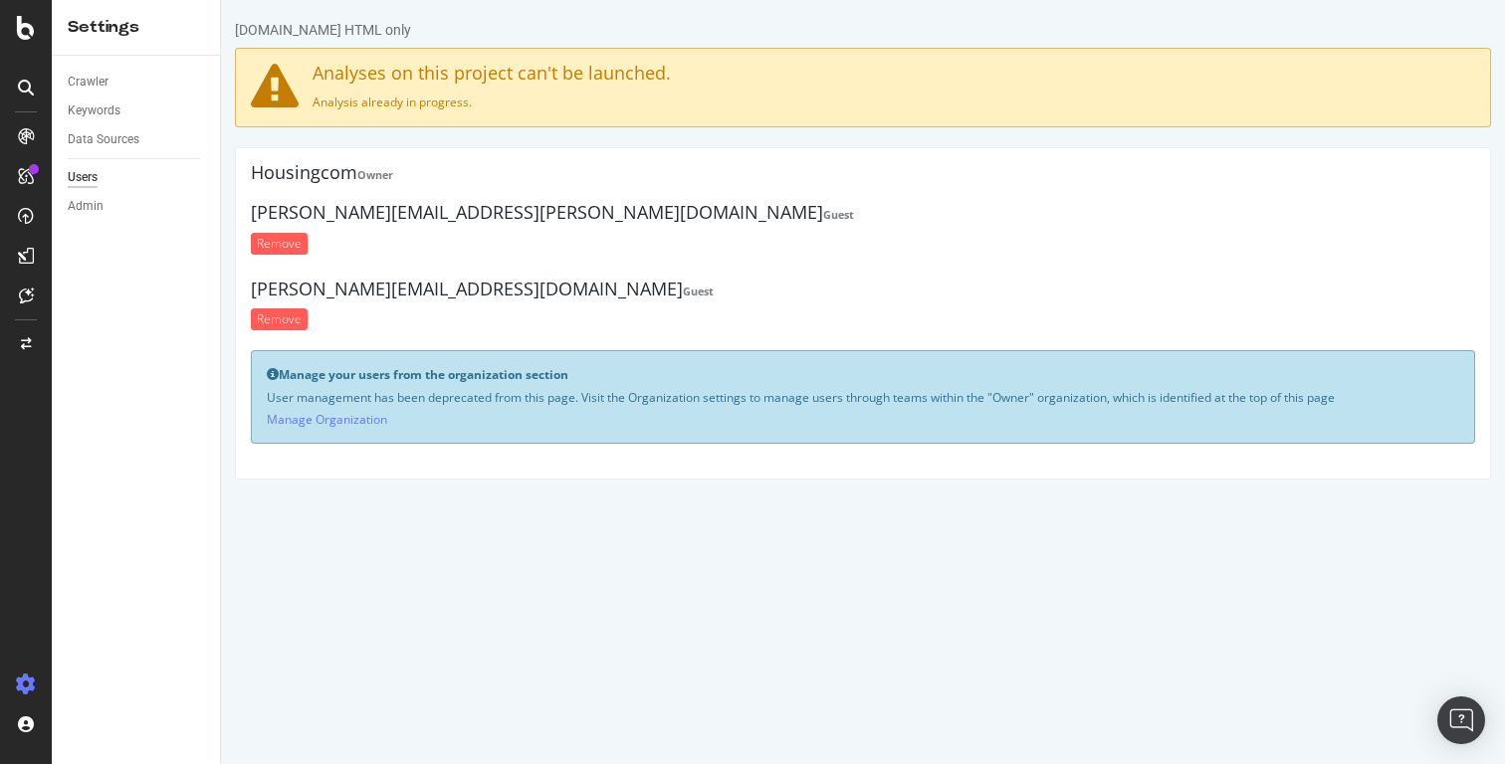
click at [420, 407] on div "Manage your users from the organization section User management has been deprec…" at bounding box center [863, 396] width 1224 height 93
drag, startPoint x: 286, startPoint y: 402, endPoint x: 595, endPoint y: 393, distance: 309.6
click at [595, 393] on p "User management has been deprecated from this page. Visit the Organization sett…" at bounding box center [863, 397] width 1192 height 17
click at [661, 394] on p "User management has been deprecated from this page. Visit the Organization sett…" at bounding box center [863, 397] width 1192 height 17
drag, startPoint x: 636, startPoint y: 397, endPoint x: 776, endPoint y: 394, distance: 140.4
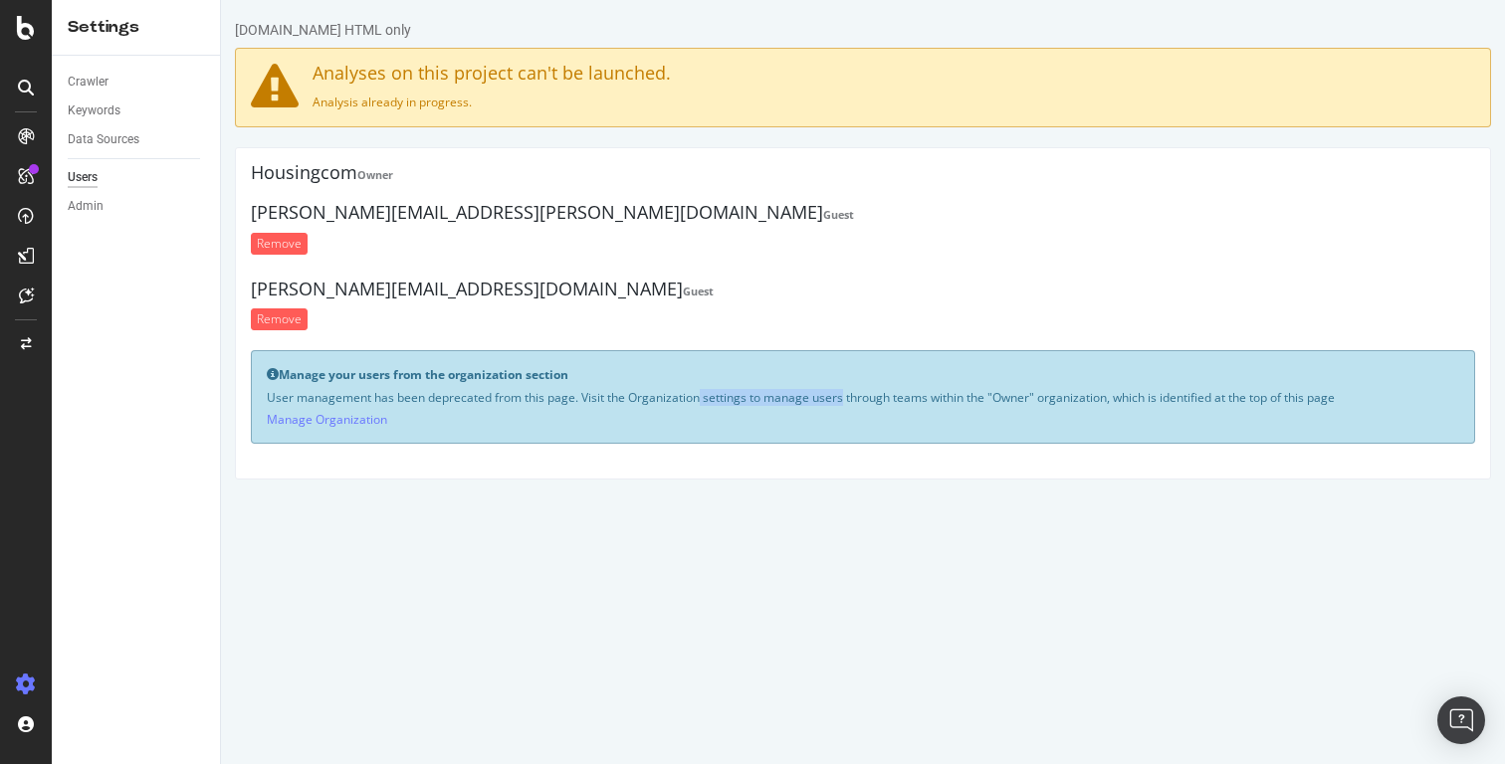
click at [777, 395] on p "User management has been deprecated from this page. Visit the Organization sett…" at bounding box center [863, 397] width 1192 height 17
drag, startPoint x: 836, startPoint y: 395, endPoint x: 982, endPoint y: 394, distance: 146.3
click at [983, 395] on p "User management has been deprecated from this page. Visit the Organization sett…" at bounding box center [863, 397] width 1192 height 17
click at [1006, 415] on p "Manage Organization" at bounding box center [863, 419] width 1192 height 17
drag, startPoint x: 989, startPoint y: 397, endPoint x: 1116, endPoint y: 397, distance: 126.4
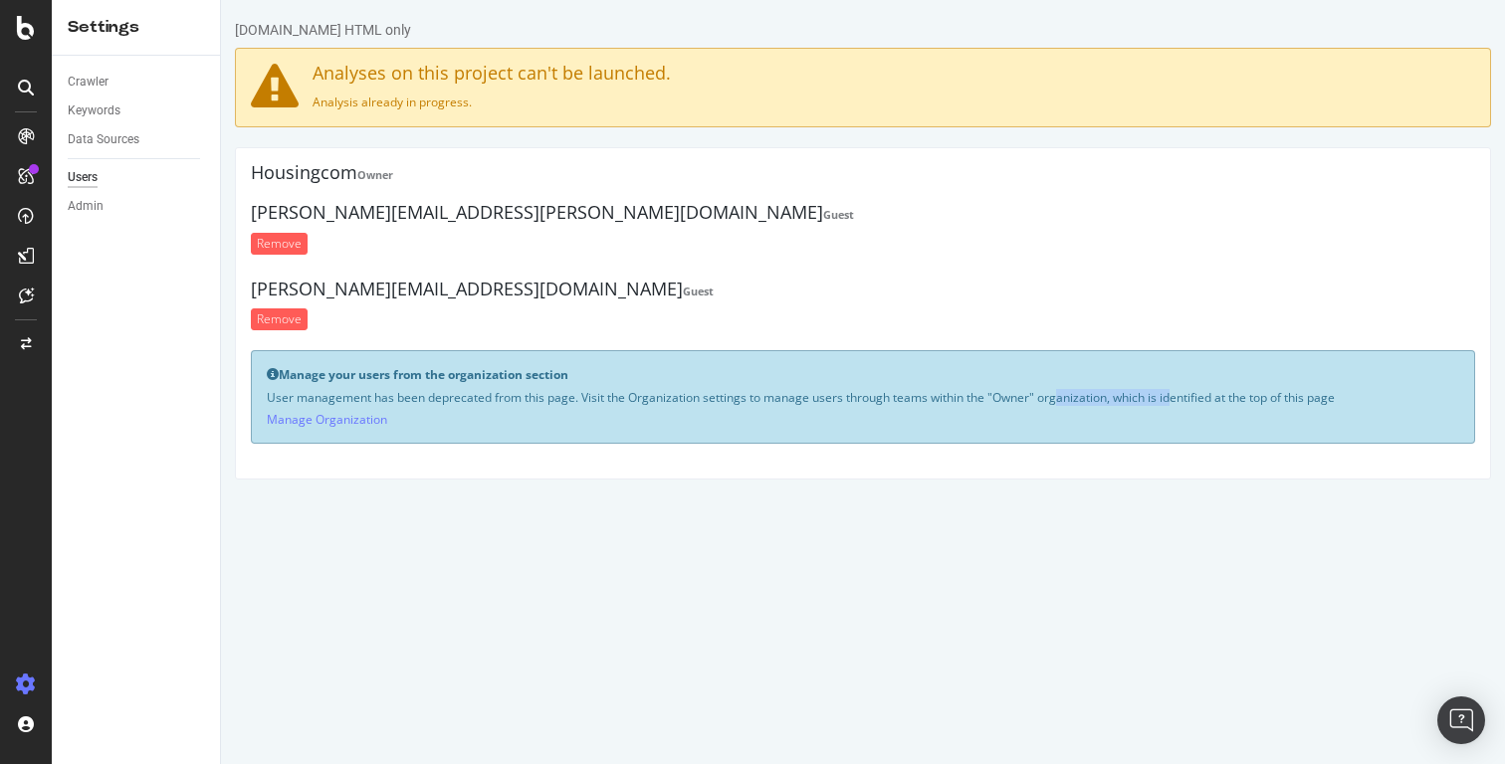
click at [1116, 397] on p "User management has been deprecated from this page. Visit the Organization sett…" at bounding box center [863, 397] width 1192 height 17
drag, startPoint x: 1151, startPoint y: 395, endPoint x: 1340, endPoint y: 394, distance: 188.1
click at [1341, 395] on p "User management has been deprecated from this page. Visit the Organization sett…" at bounding box center [863, 397] width 1192 height 17
click at [353, 419] on link "Manage Organization" at bounding box center [327, 419] width 120 height 17
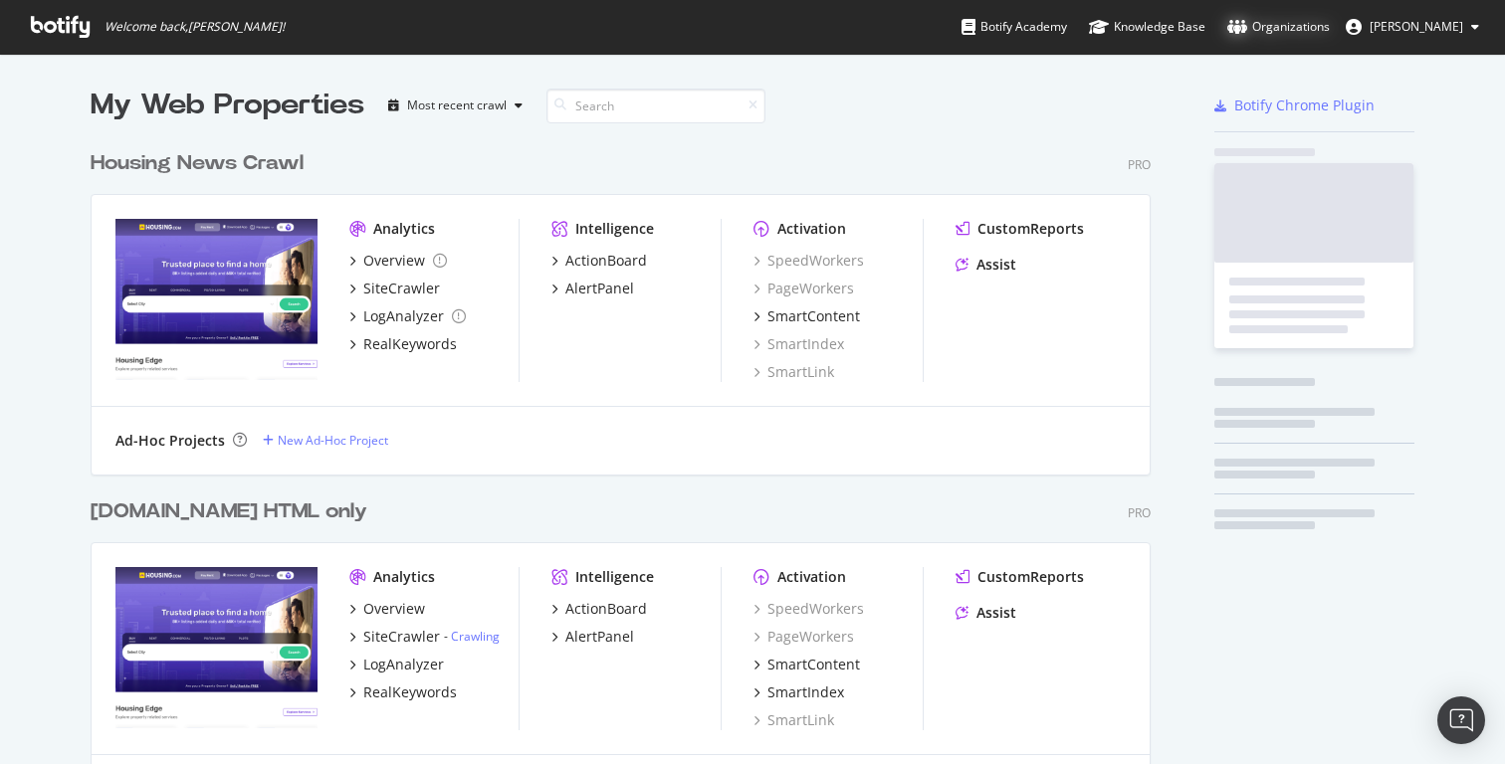
scroll to position [816, 1076]
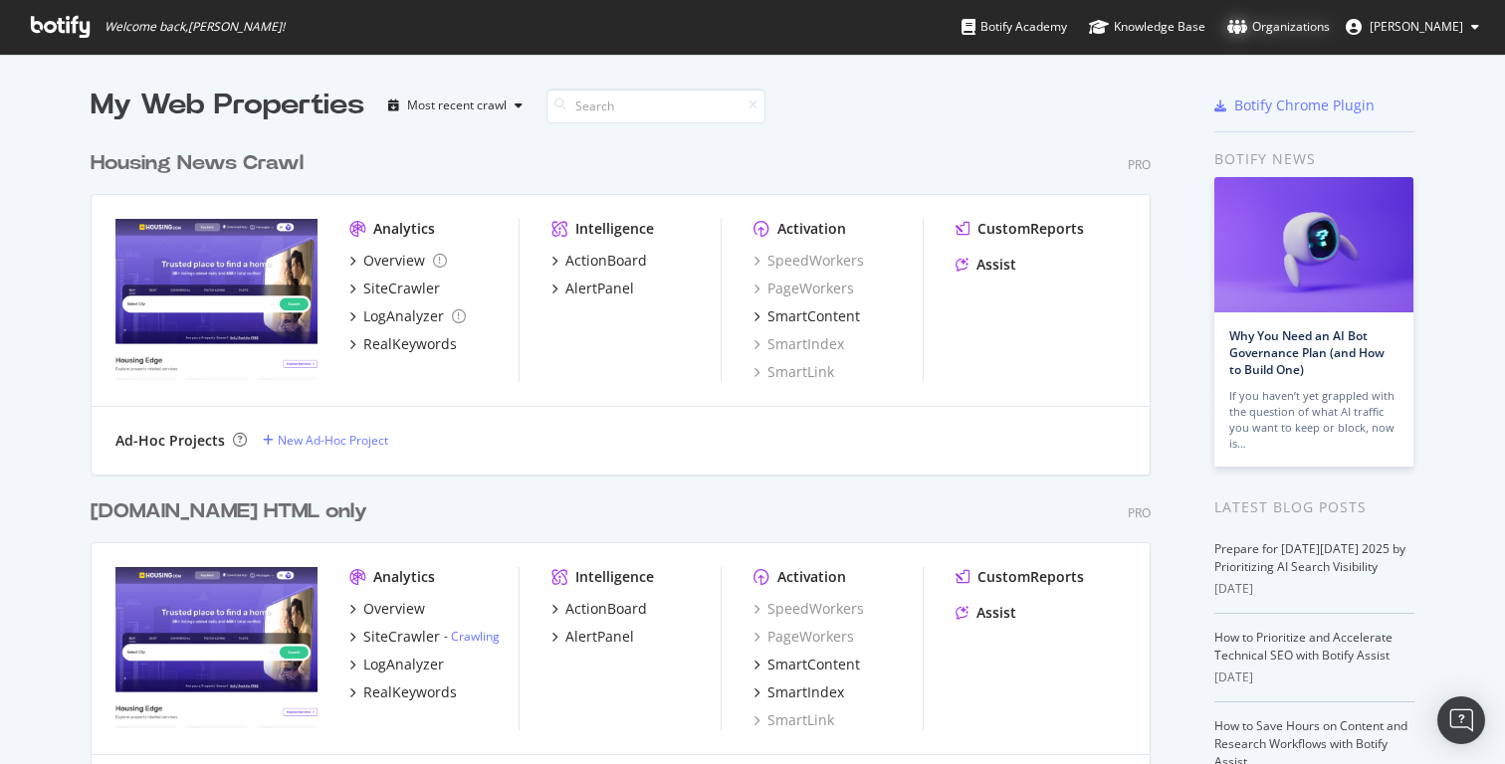
click at [1301, 32] on div "Organizations" at bounding box center [1278, 27] width 103 height 20
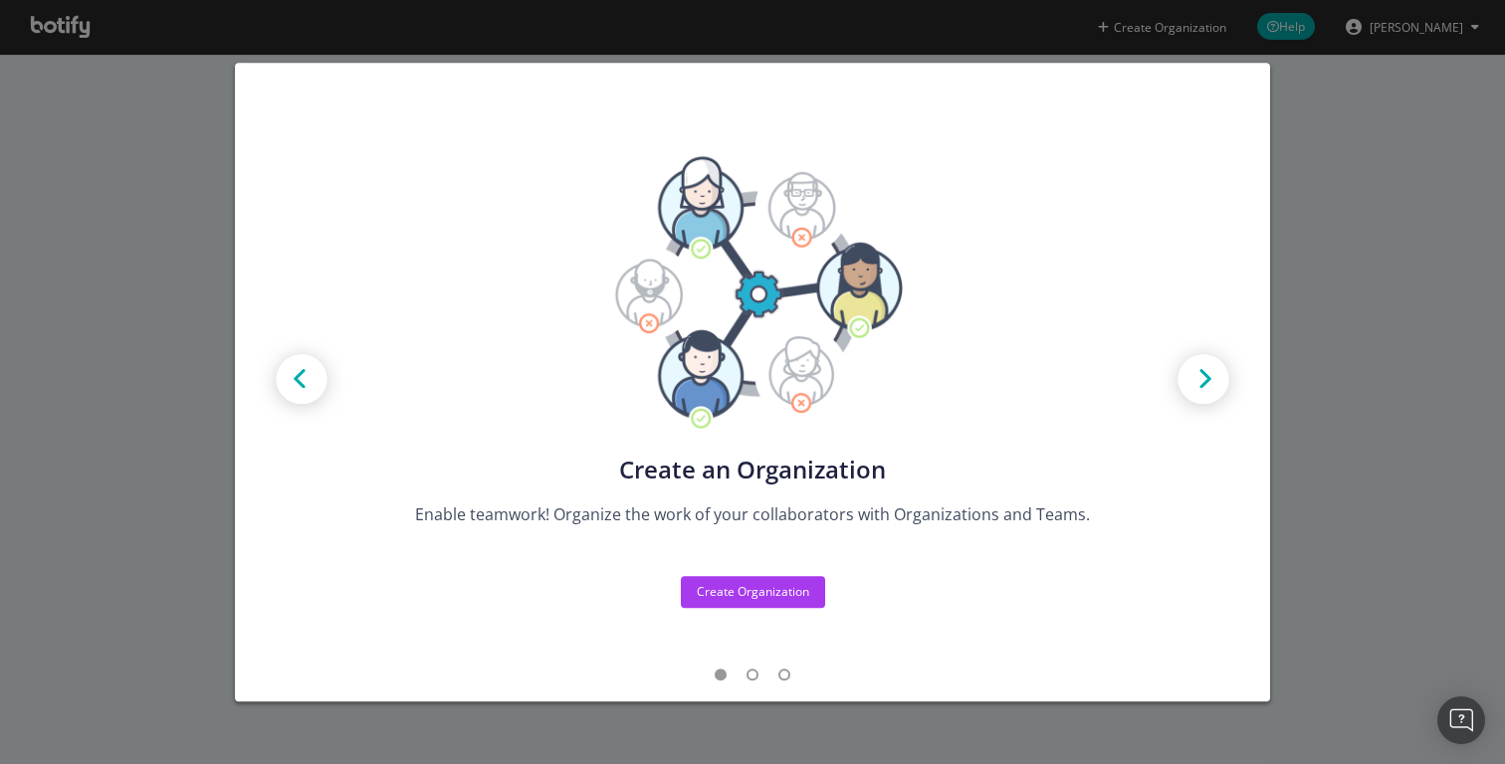
click at [1209, 381] on img "modal" at bounding box center [1203, 381] width 90 height 90
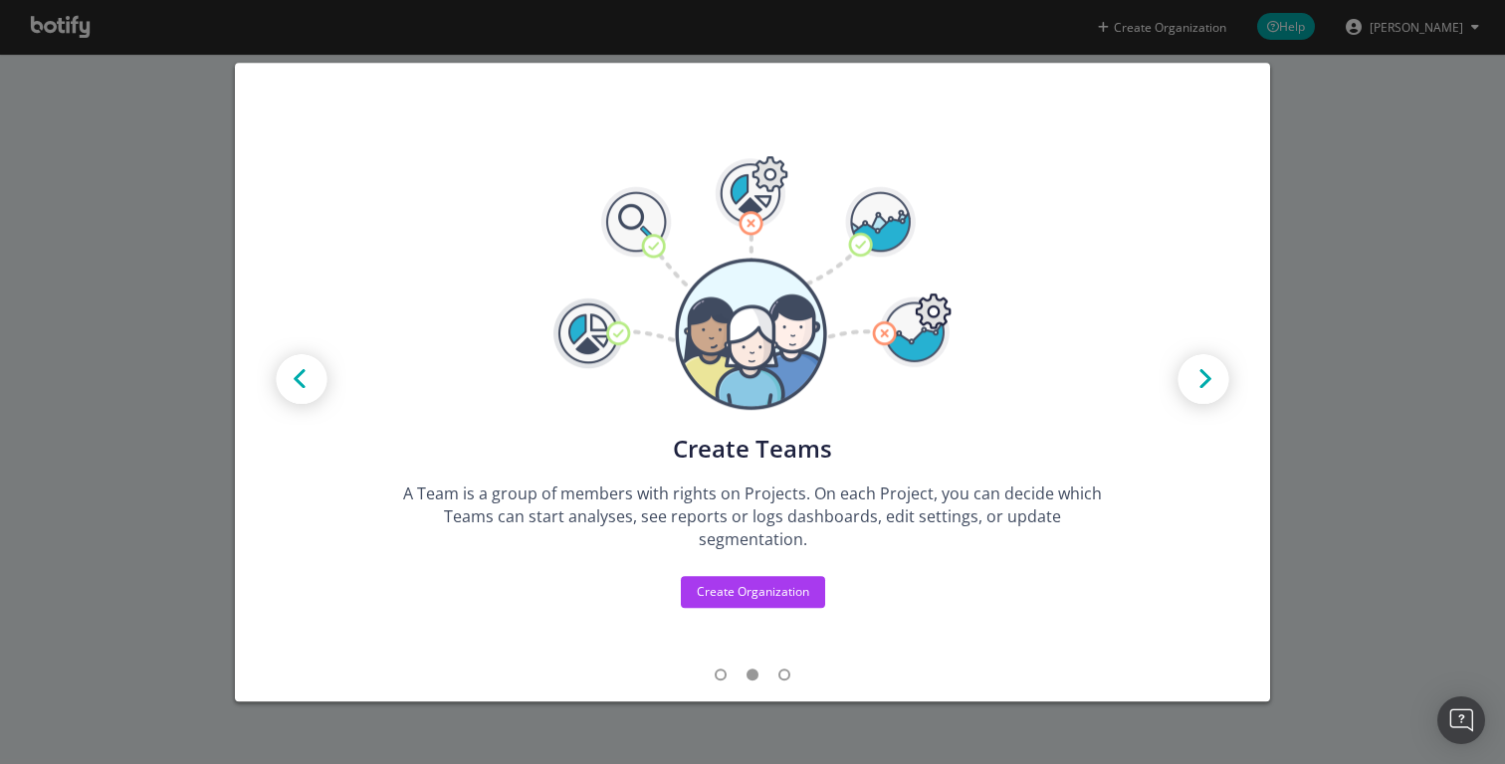
click at [1209, 381] on img "modal" at bounding box center [1203, 381] width 90 height 90
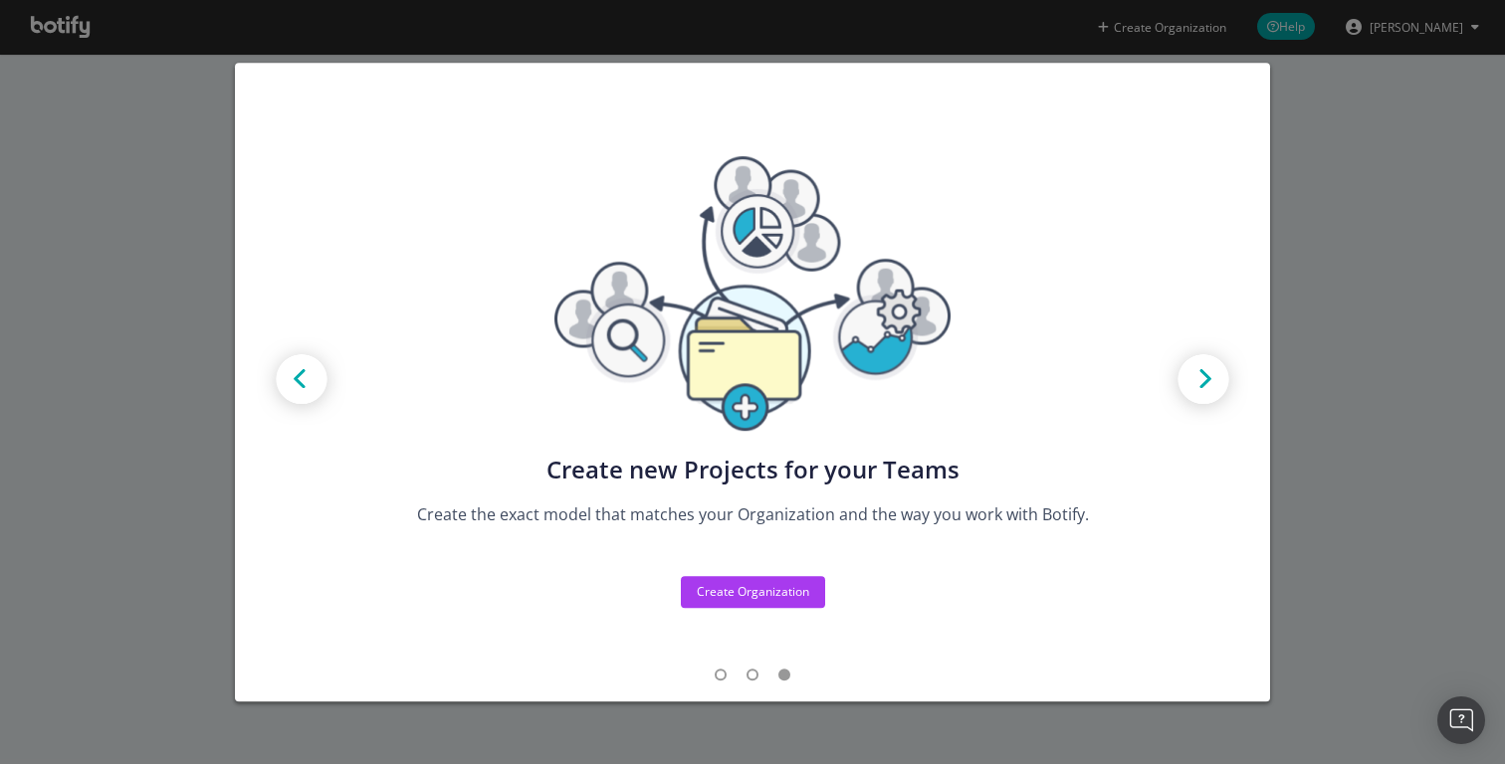
click at [1209, 381] on img "modal" at bounding box center [1203, 381] width 90 height 90
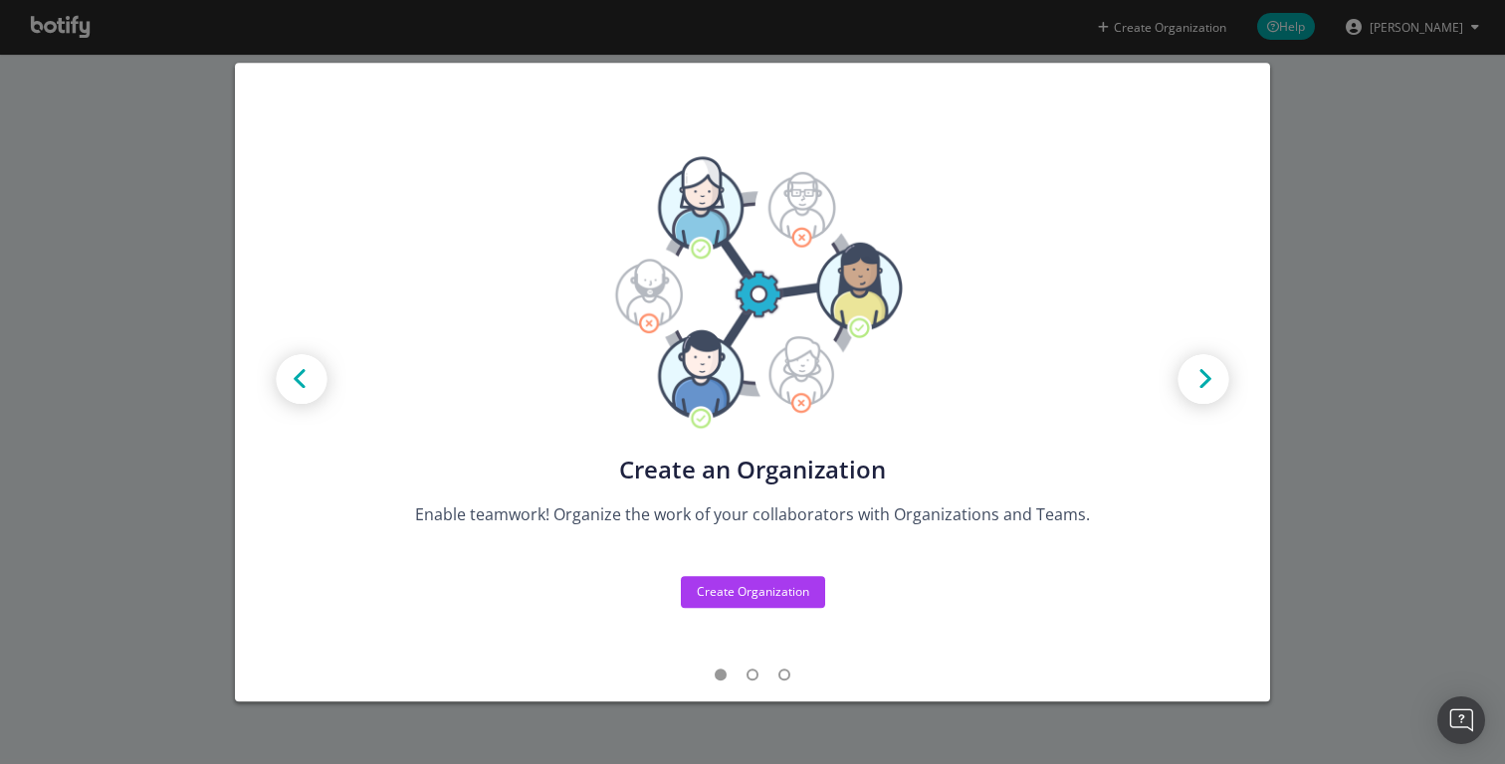
click at [1352, 203] on div "Create new Projects for your Teams Create the exact model that matches your Org…" at bounding box center [752, 382] width 1505 height 764
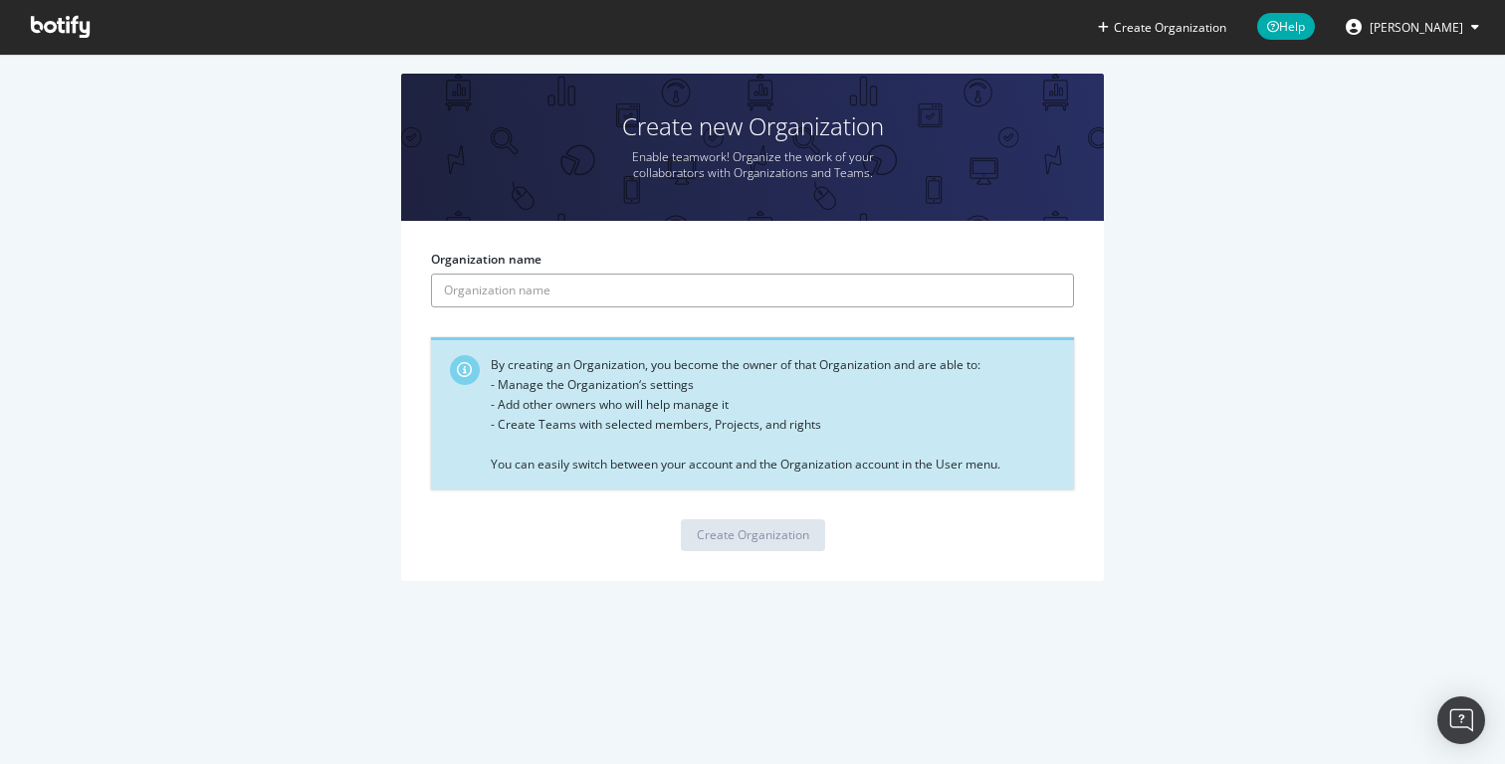
click at [808, 289] on input "Organization name" at bounding box center [752, 291] width 643 height 34
type input "r"
type input "hous"
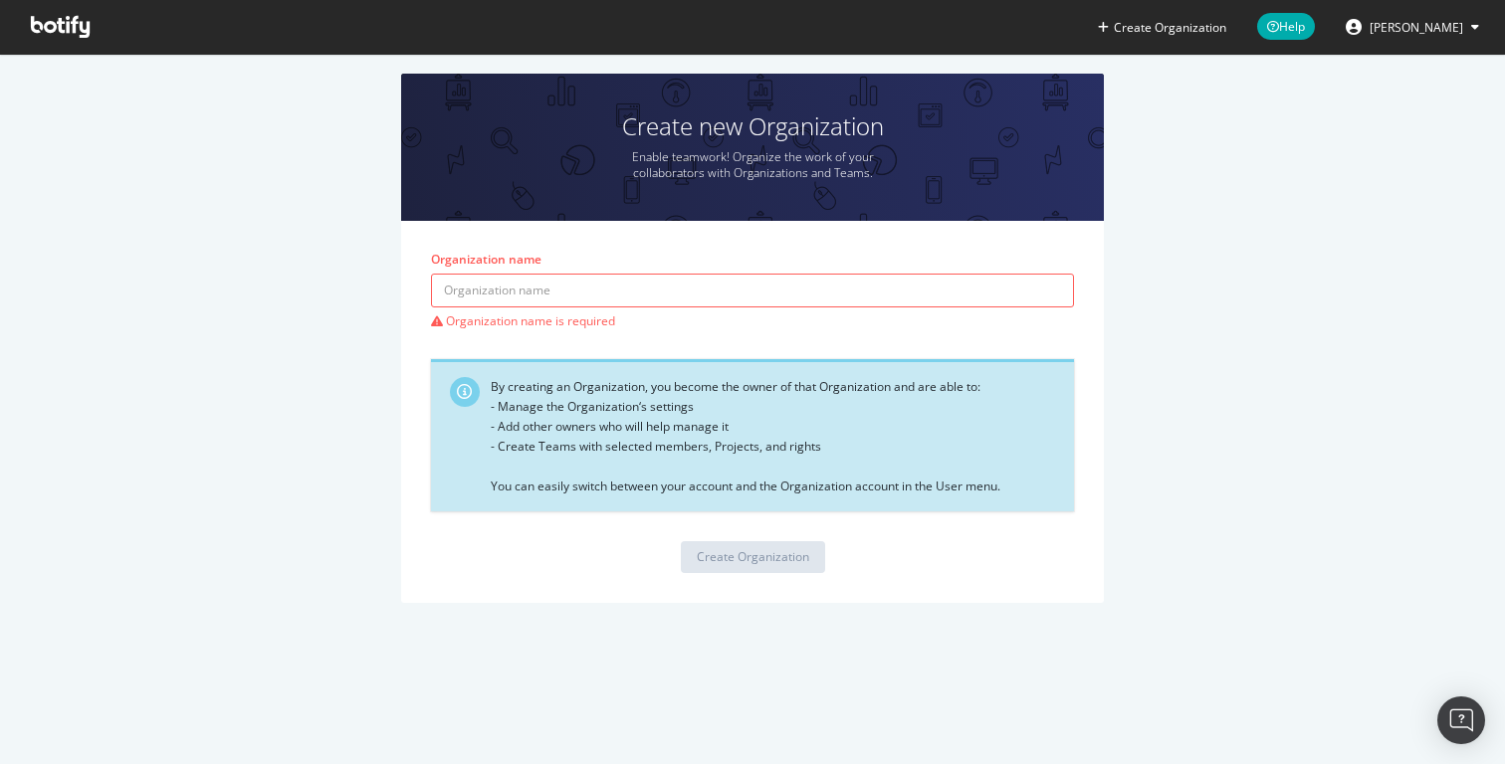
click at [1437, 26] on span "[PERSON_NAME]" at bounding box center [1416, 27] width 94 height 17
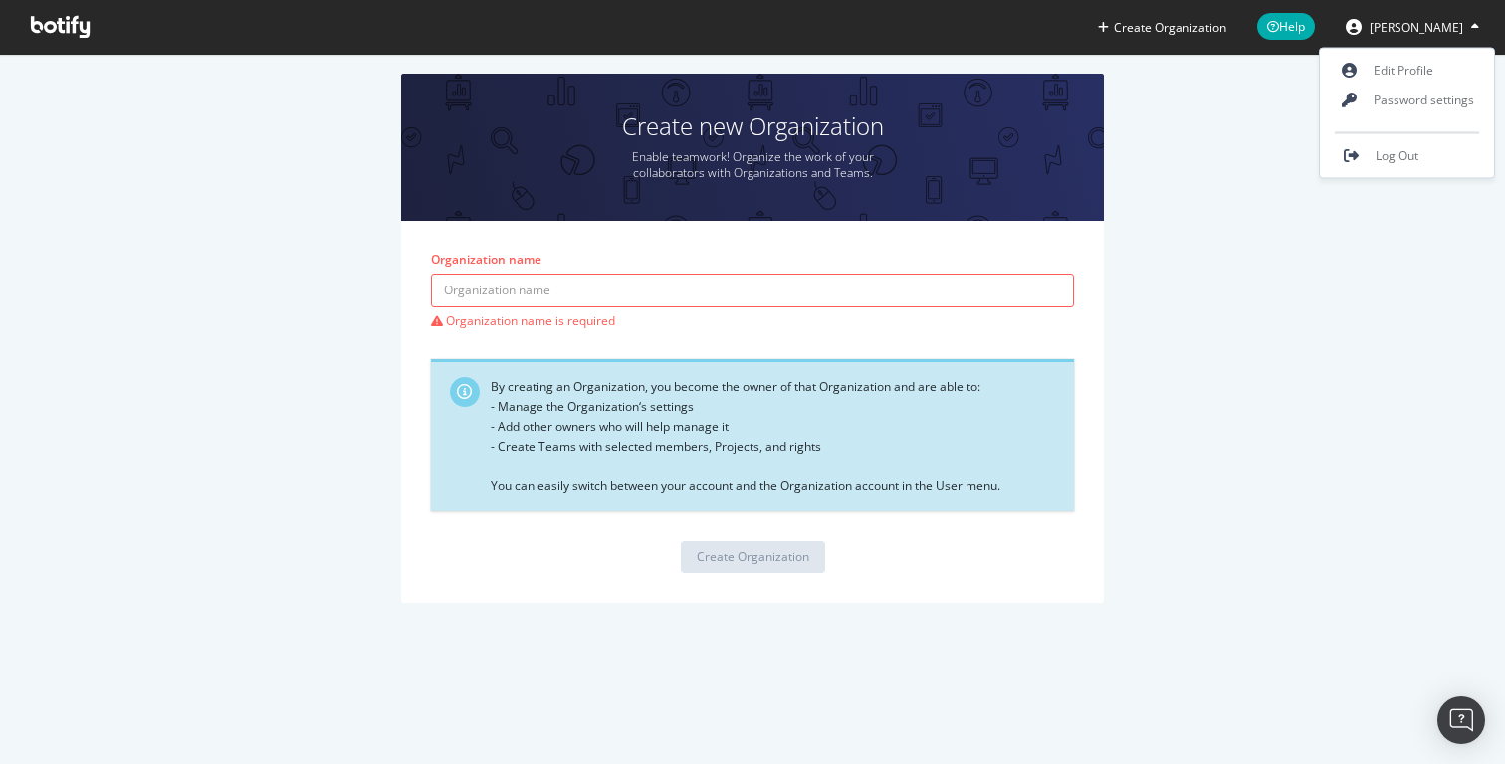
click at [1256, 280] on div "Create new Organization Enable teamwork! Organize the work of your collaborator…" at bounding box center [752, 348] width 1445 height 549
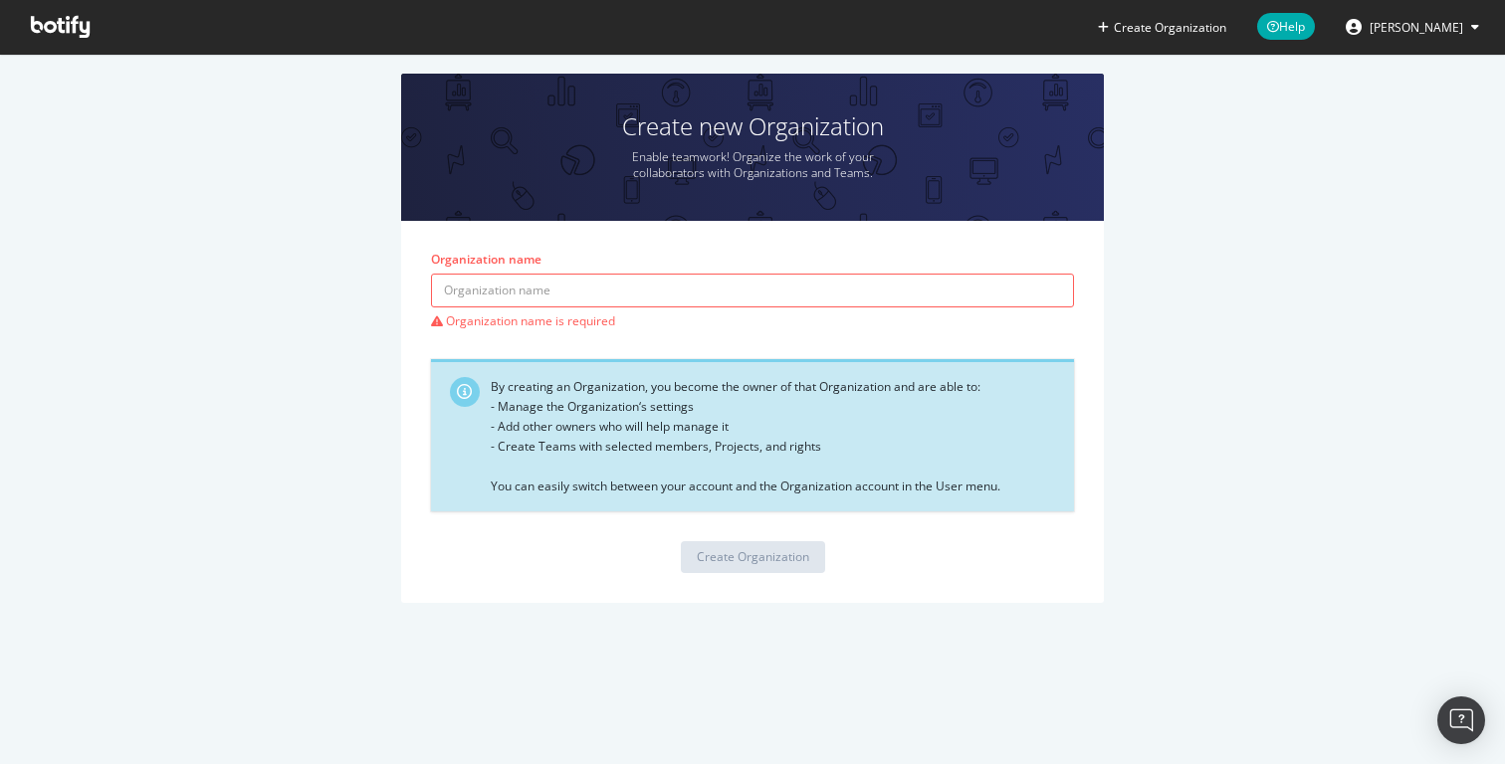
click at [48, 12] on span at bounding box center [60, 27] width 91 height 54
click at [73, 32] on icon at bounding box center [60, 27] width 59 height 22
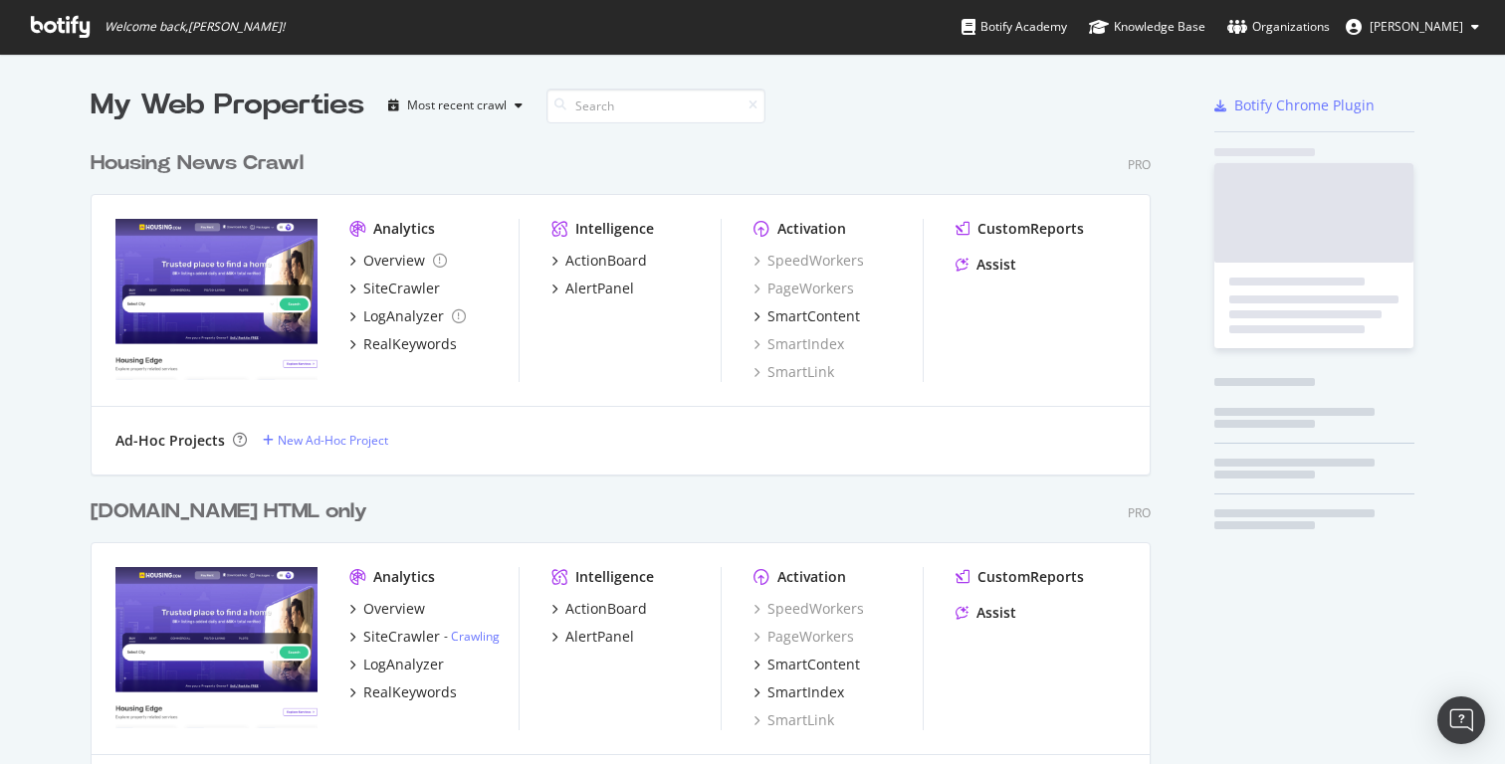
scroll to position [816, 1076]
